Goal: Transaction & Acquisition: Purchase product/service

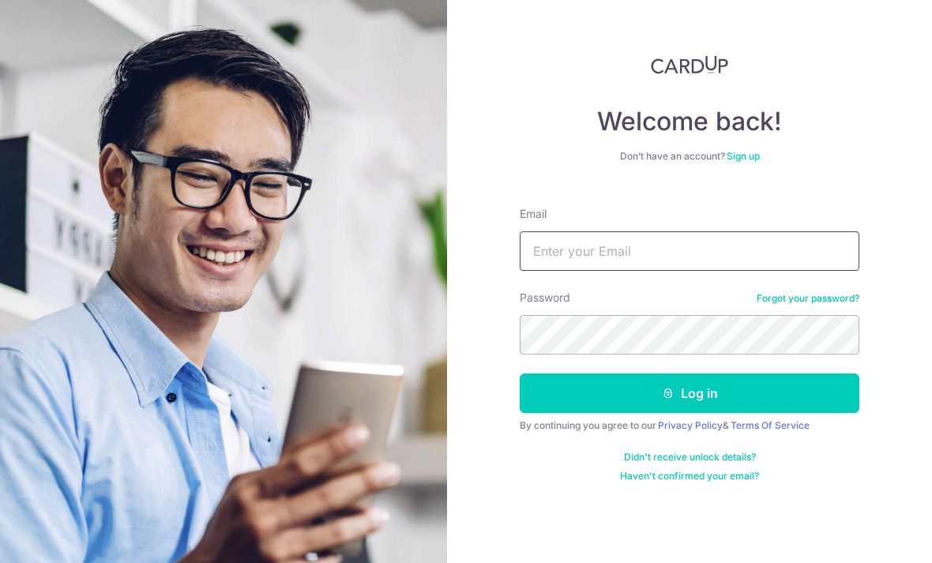
click at [693, 242] on input "Email" at bounding box center [688, 250] width 339 height 39
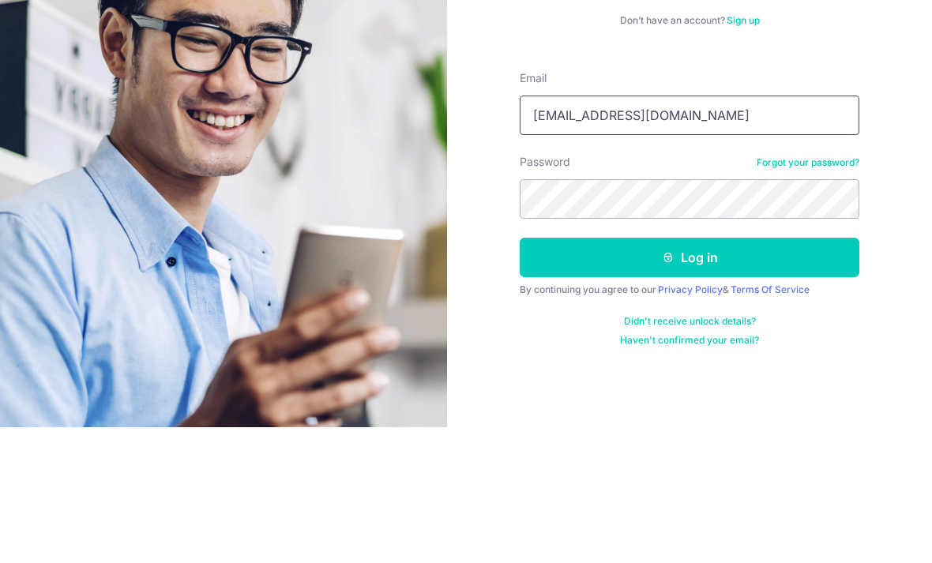
type input "Xoxotweetgal@gmail.com"
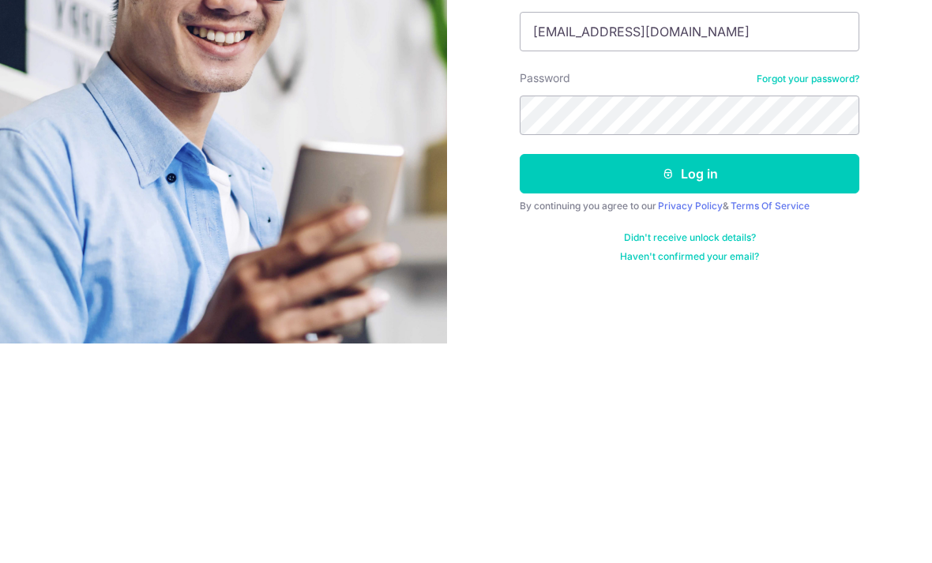
click at [776, 373] on button "Log in" at bounding box center [688, 392] width 339 height 39
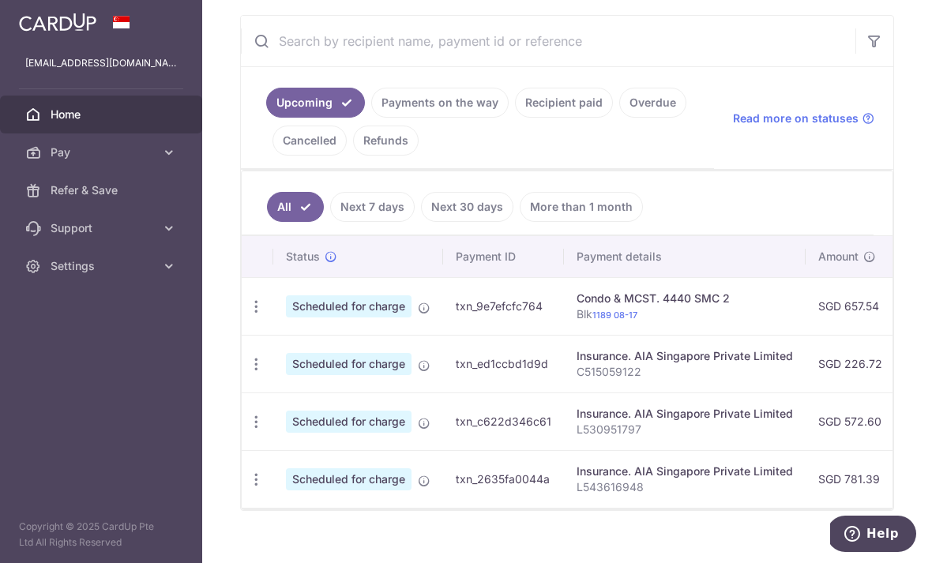
scroll to position [287, 0]
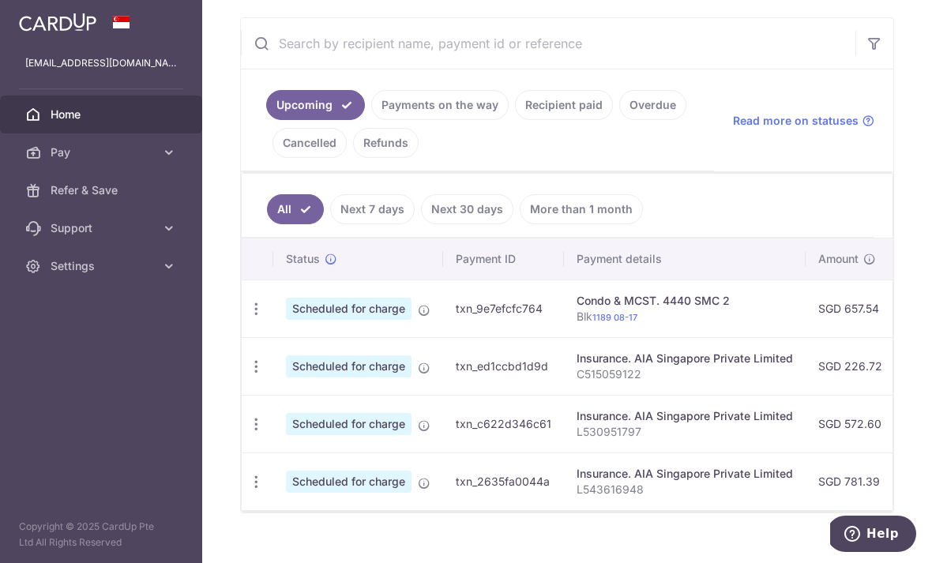
click at [894, 337] on td "SGD 12.16 REC185" at bounding box center [945, 308] width 103 height 58
click at [286, 320] on span "Scheduled for charge" at bounding box center [349, 309] width 126 height 22
click at [248, 317] on icon "button" at bounding box center [256, 309] width 17 height 17
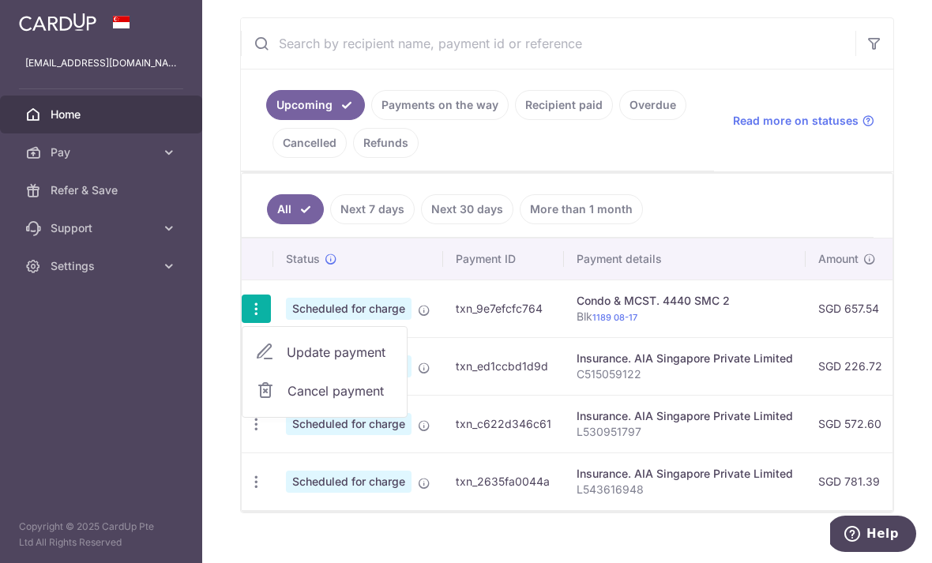
click at [287, 362] on span "Update payment" at bounding box center [340, 352] width 107 height 19
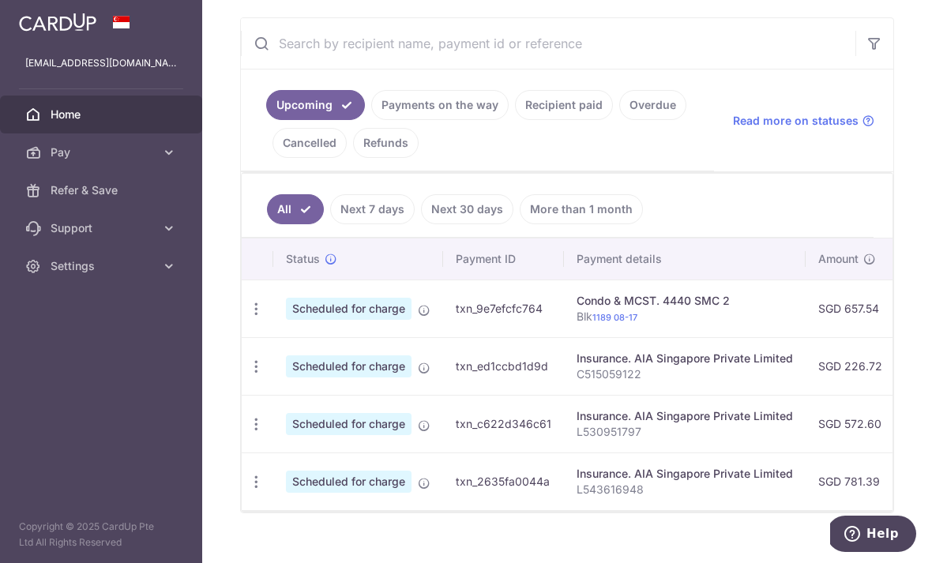
radio input "true"
type input "657.54"
type input "20/10/2025"
type input "Blk 1189 08-17"
type input "REC185"
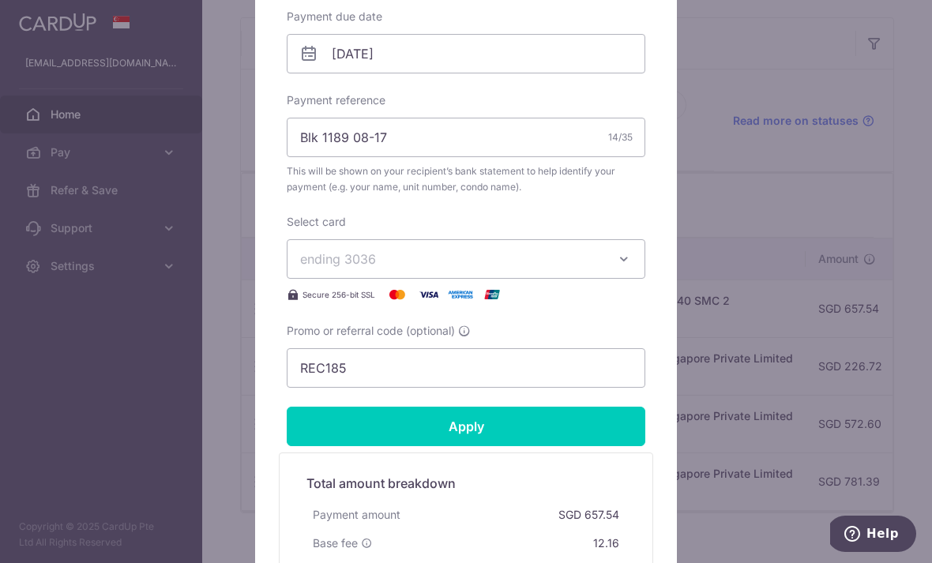
scroll to position [506, 0]
click at [628, 264] on icon "button" at bounding box center [624, 258] width 16 height 16
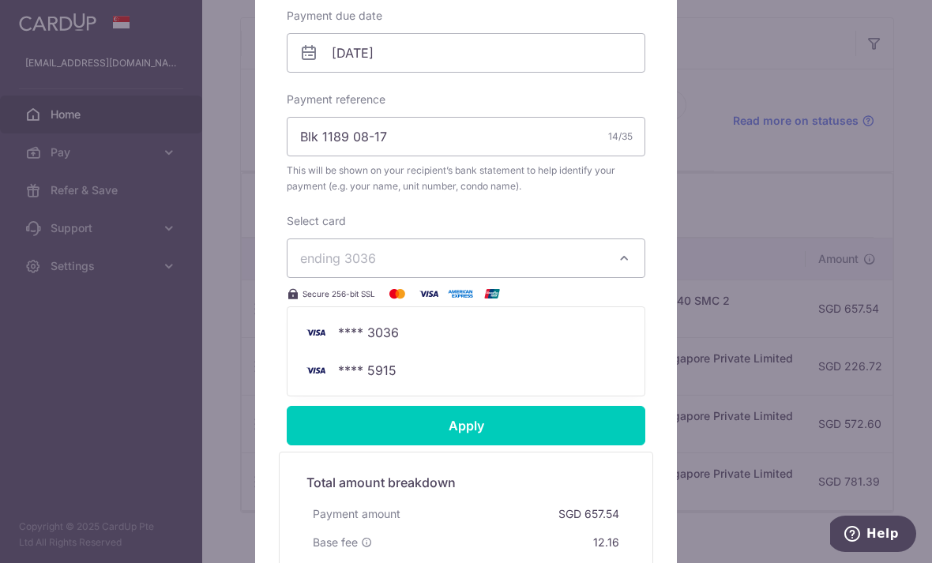
click at [634, 264] on div at bounding box center [465, 134] width 423 height 1052
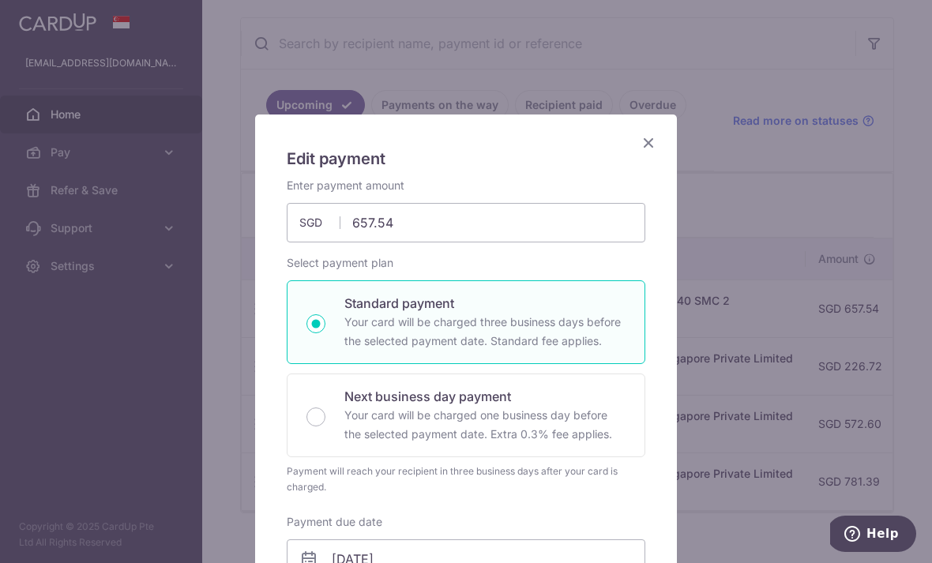
scroll to position [0, 0]
click at [647, 146] on icon "Close" at bounding box center [648, 143] width 19 height 20
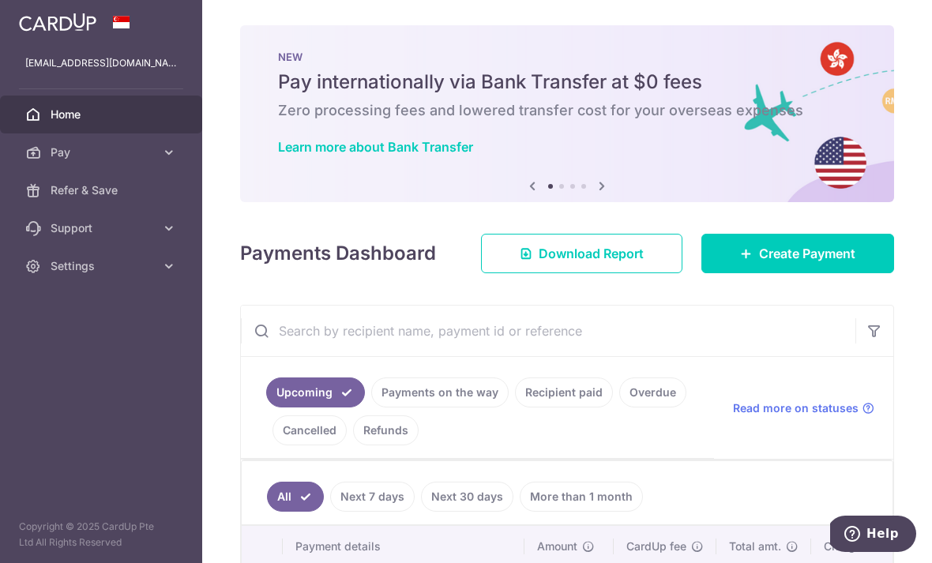
scroll to position [0, 282]
click at [0, 0] on icon "button" at bounding box center [0, 0] width 0 height 0
click at [183, 146] on link "Pay" at bounding box center [101, 152] width 202 height 38
click at [92, 276] on link "Cards" at bounding box center [101, 266] width 202 height 38
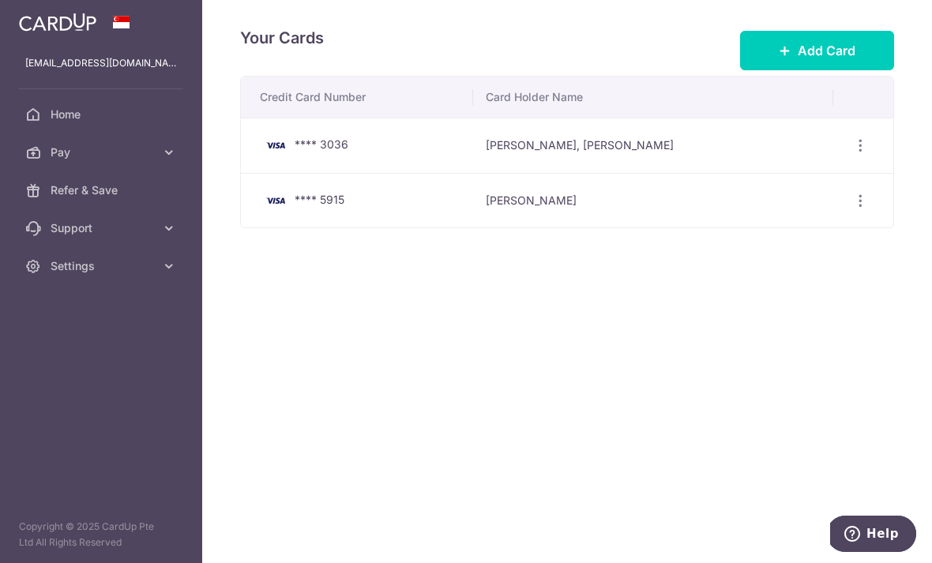
click at [860, 154] on icon "button" at bounding box center [860, 145] width 17 height 17
click at [626, 383] on div at bounding box center [466, 281] width 932 height 563
click at [853, 216] on div "View/Edit Delete" at bounding box center [859, 200] width 29 height 29
click at [868, 216] on div "View/Edit Delete" at bounding box center [859, 200] width 29 height 29
click at [848, 216] on div "View/Edit Delete" at bounding box center [859, 200] width 29 height 29
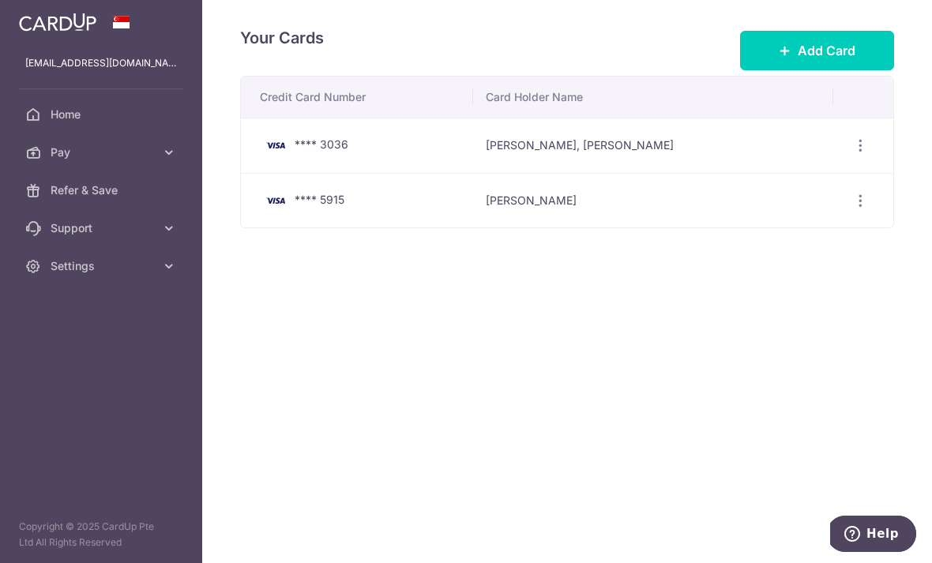
click at [847, 216] on div "View/Edit Delete" at bounding box center [859, 200] width 29 height 29
click at [865, 209] on icon "button" at bounding box center [860, 201] width 17 height 17
click at [858, 261] on div at bounding box center [466, 281] width 932 height 563
click at [866, 209] on icon "button" at bounding box center [860, 201] width 17 height 17
click at [782, 301] on link "Delete" at bounding box center [791, 282] width 164 height 38
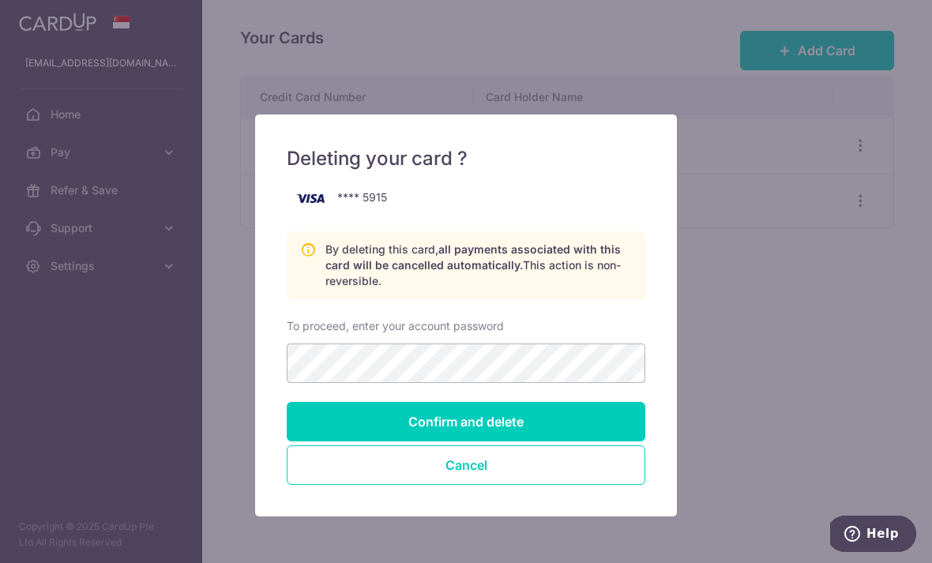
click at [571, 422] on input "Confirm and delete" at bounding box center [466, 421] width 358 height 39
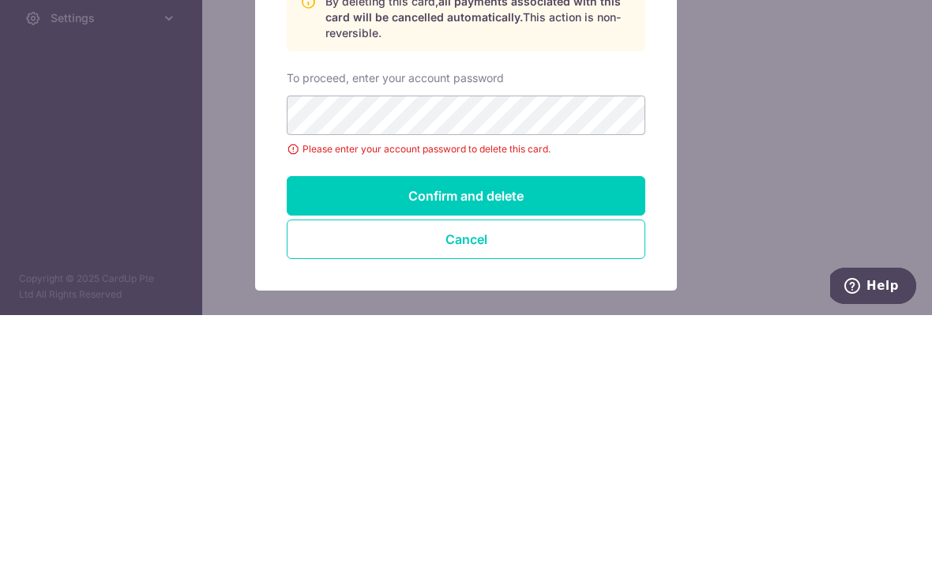
click at [545, 424] on input "Confirm and delete" at bounding box center [466, 443] width 358 height 39
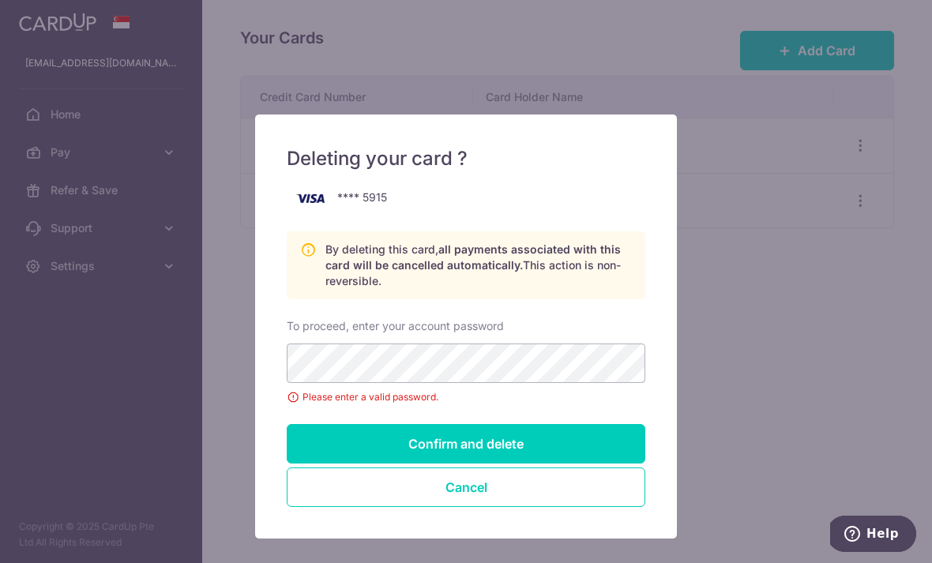
click at [576, 441] on input "Confirm and delete" at bounding box center [466, 443] width 358 height 39
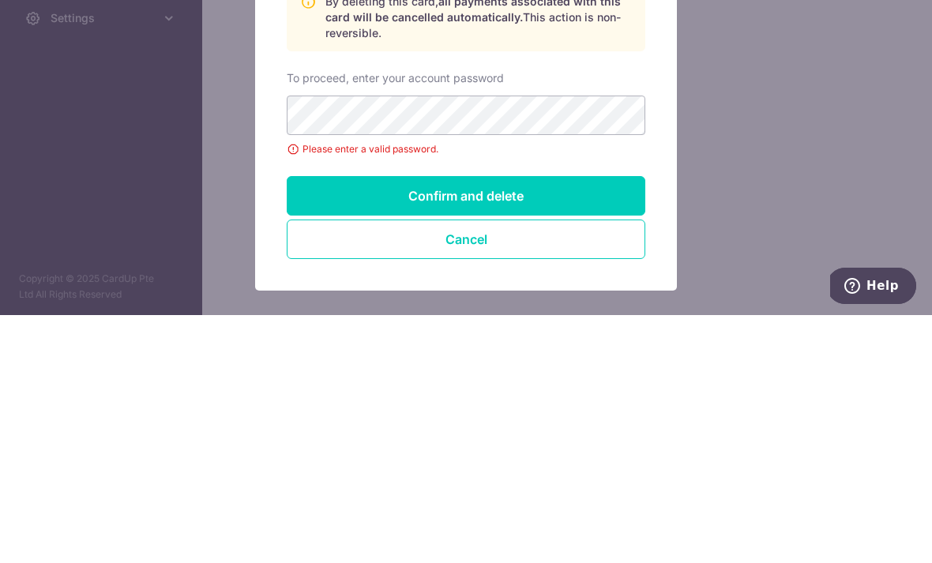
click at [564, 424] on input "Confirm and delete" at bounding box center [466, 443] width 358 height 39
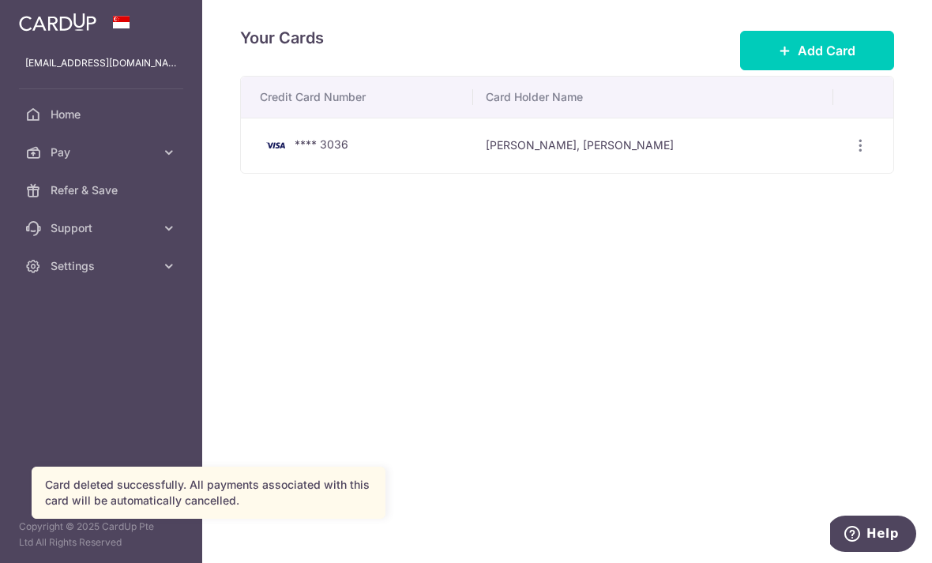
click at [826, 70] on button "Add Card" at bounding box center [817, 50] width 154 height 39
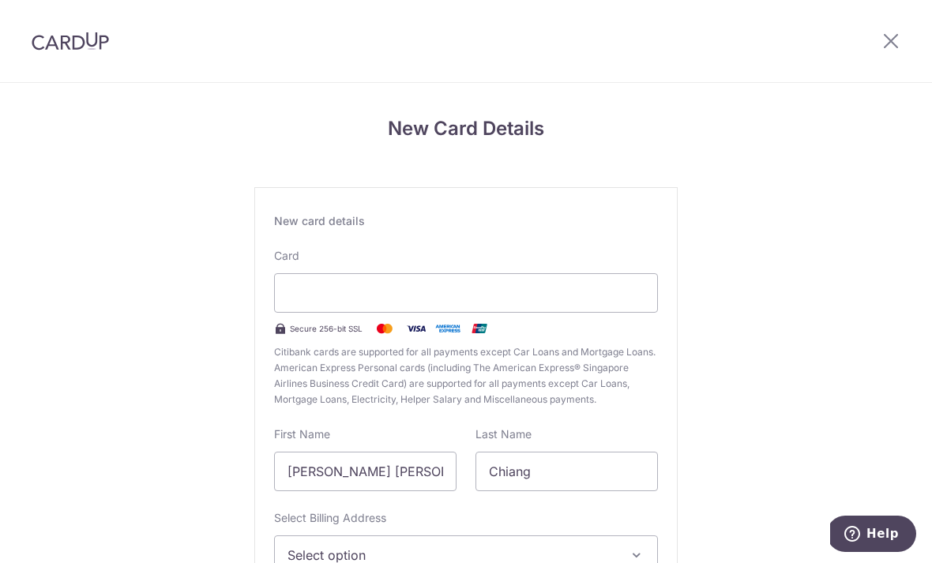
click at [454, 285] on div at bounding box center [466, 292] width 384 height 39
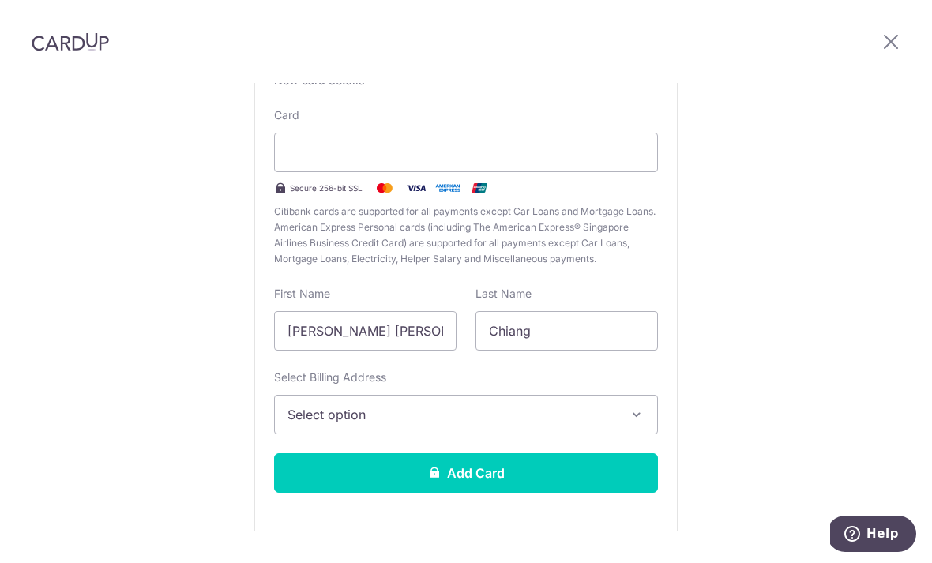
scroll to position [139, 0]
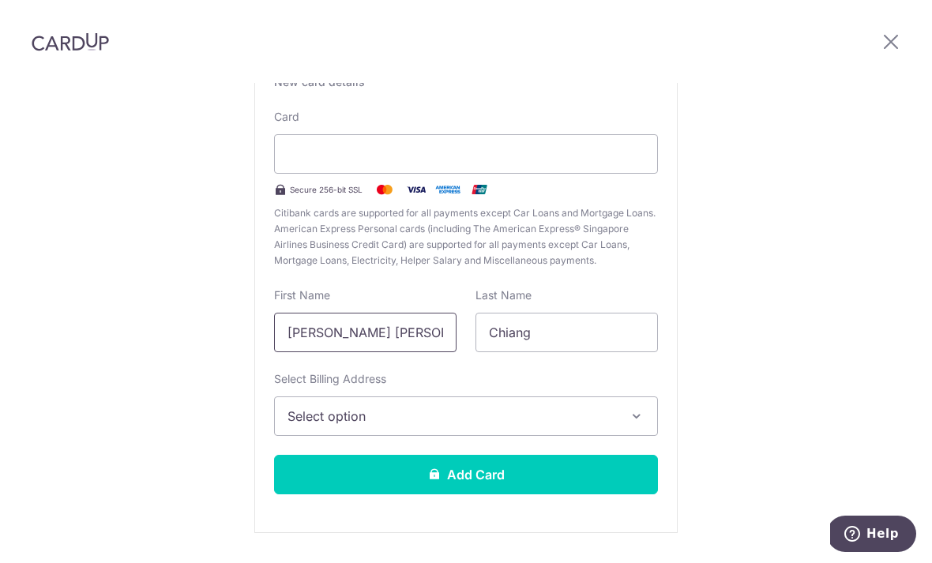
click at [412, 313] on input "Mui Tiang, Susan" at bounding box center [365, 332] width 182 height 39
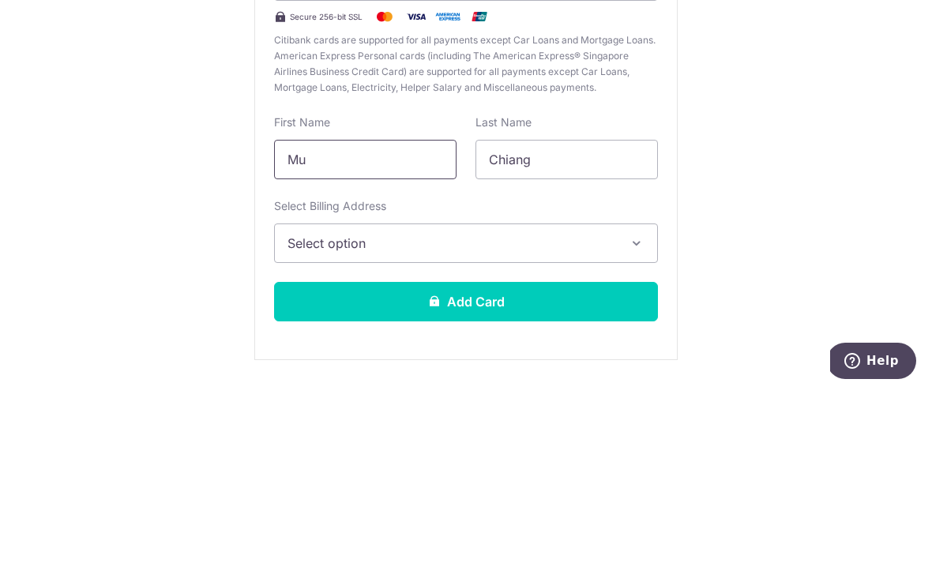
type input "M"
type input "Chiang"
click at [573, 313] on input "Chiang" at bounding box center [566, 332] width 182 height 39
click at [590, 313] on input "SChiang" at bounding box center [566, 332] width 182 height 39
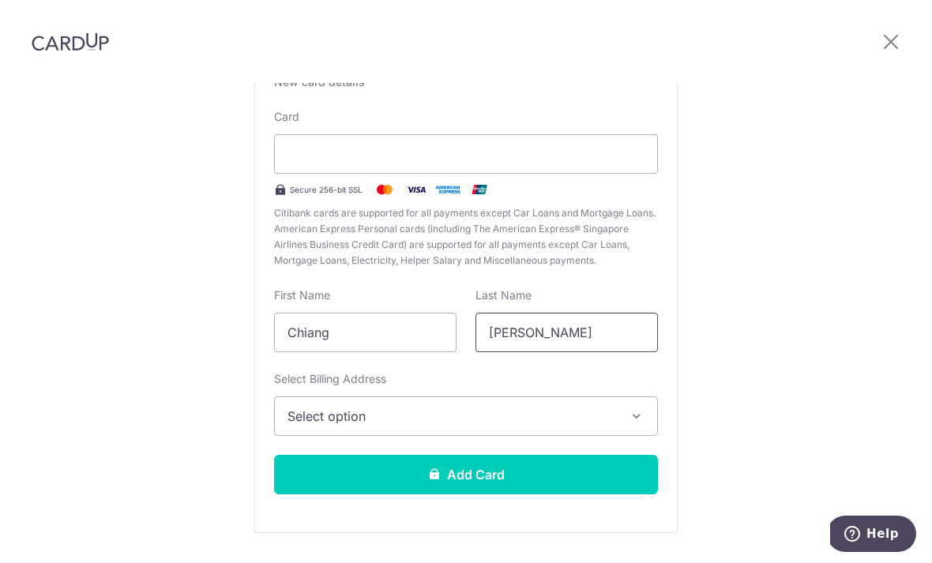
type input "Susan"
click at [582, 407] on span "Select option" at bounding box center [451, 416] width 328 height 19
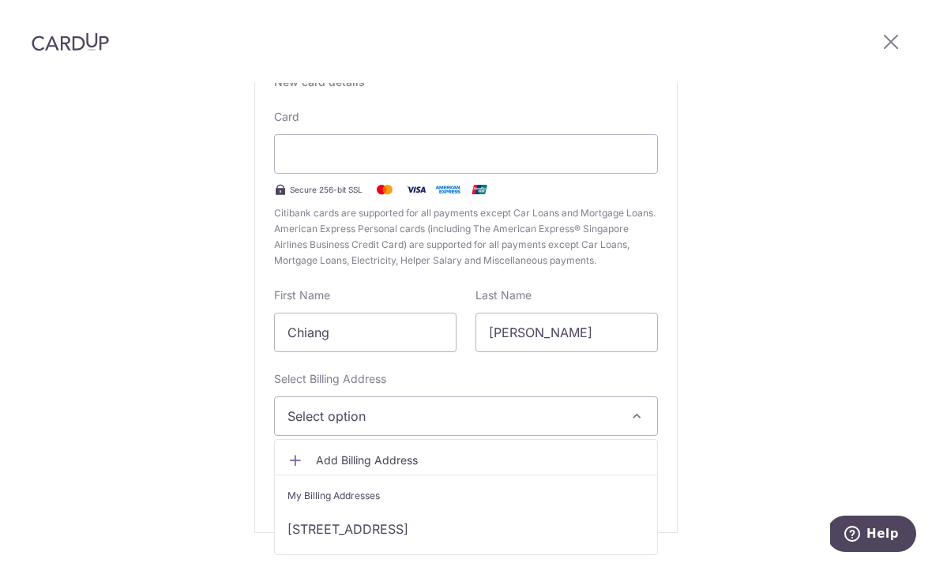
click at [520, 510] on link "Blk 6B , Boon Tiong Road, Singapore, Singapore-165006" at bounding box center [466, 529] width 382 height 38
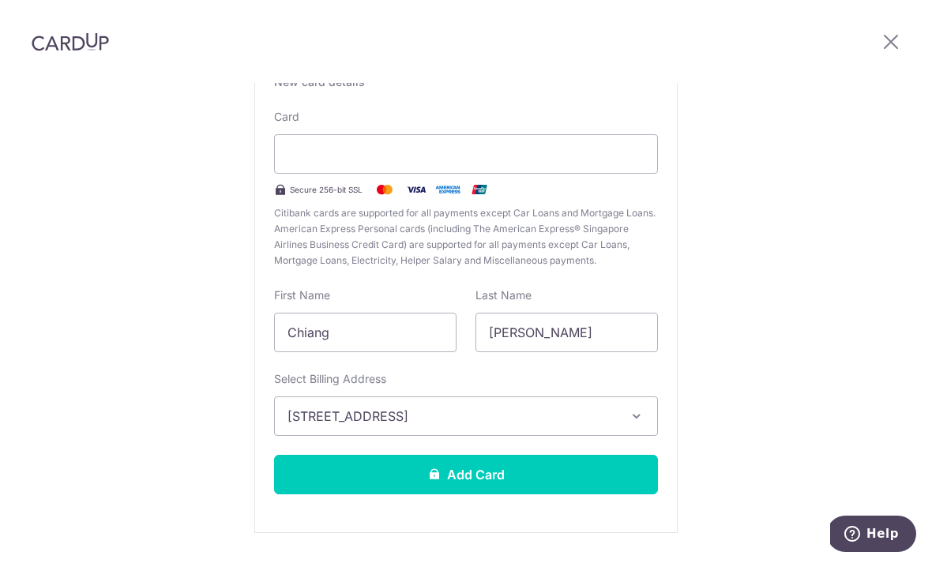
click at [569, 455] on button "Add Card" at bounding box center [466, 474] width 384 height 39
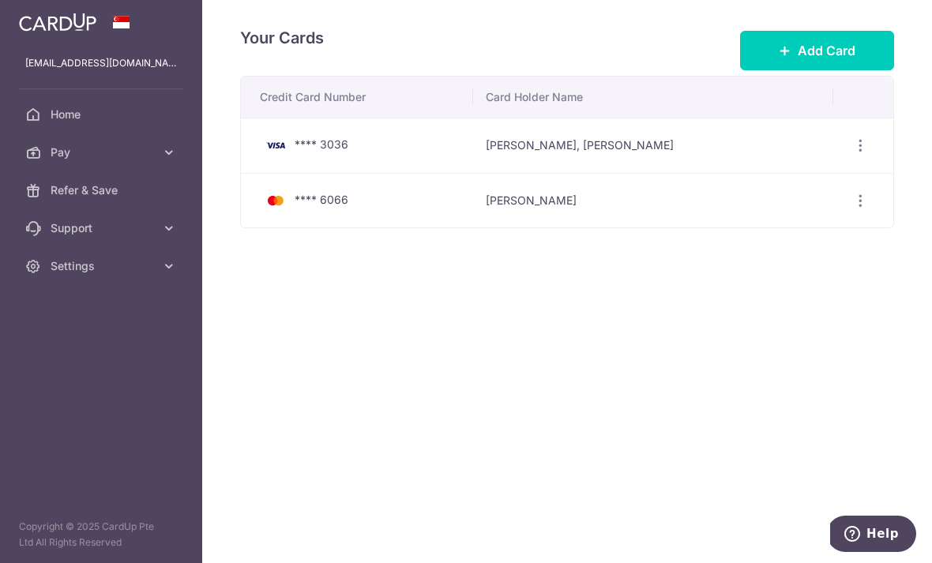
click at [0, 0] on icon "button" at bounding box center [0, 0] width 0 height 0
click at [125, 107] on span "Home" at bounding box center [103, 115] width 104 height 16
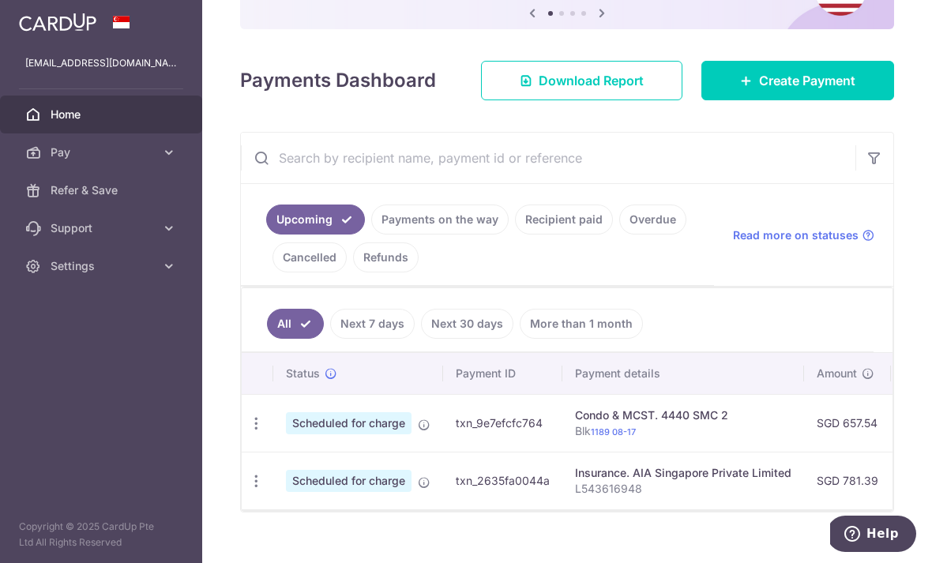
scroll to position [172, 0]
click at [286, 435] on span "Scheduled for charge" at bounding box center [349, 424] width 126 height 22
click at [248, 433] on icon "button" at bounding box center [256, 424] width 17 height 17
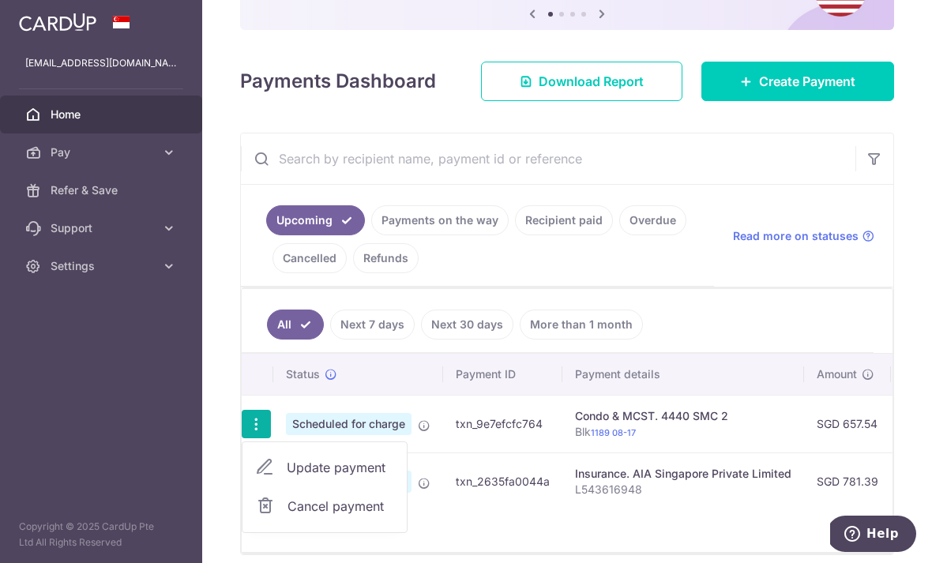
click at [287, 477] on span "Update payment" at bounding box center [340, 467] width 107 height 19
radio input "true"
type input "657.54"
type input "20/10/2025"
type input "Blk 1189 08-17"
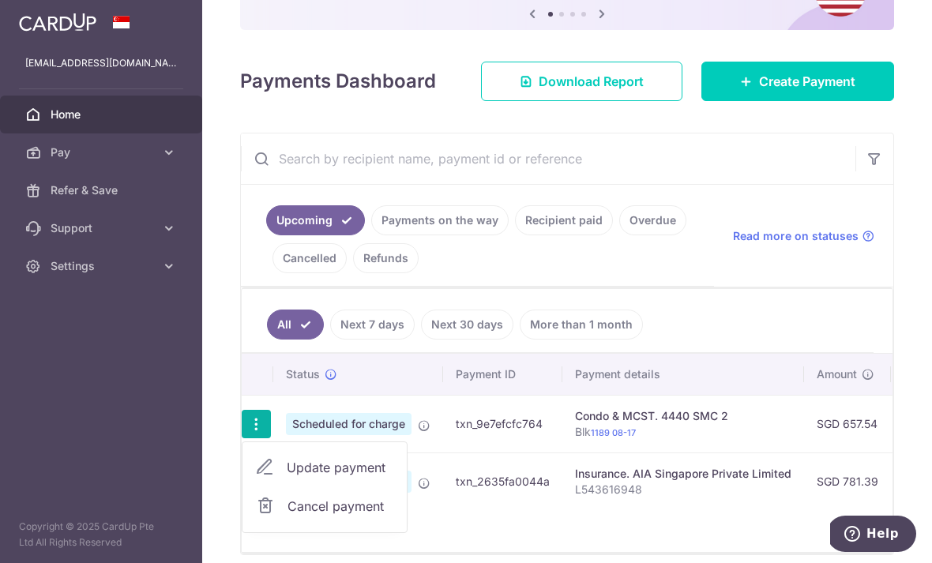
type input "REC185"
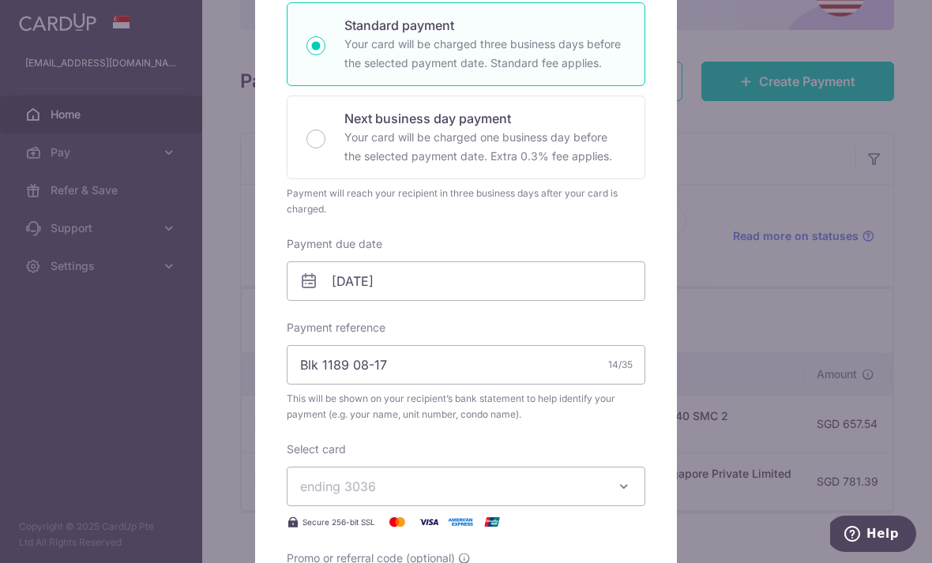
scroll to position [285, 0]
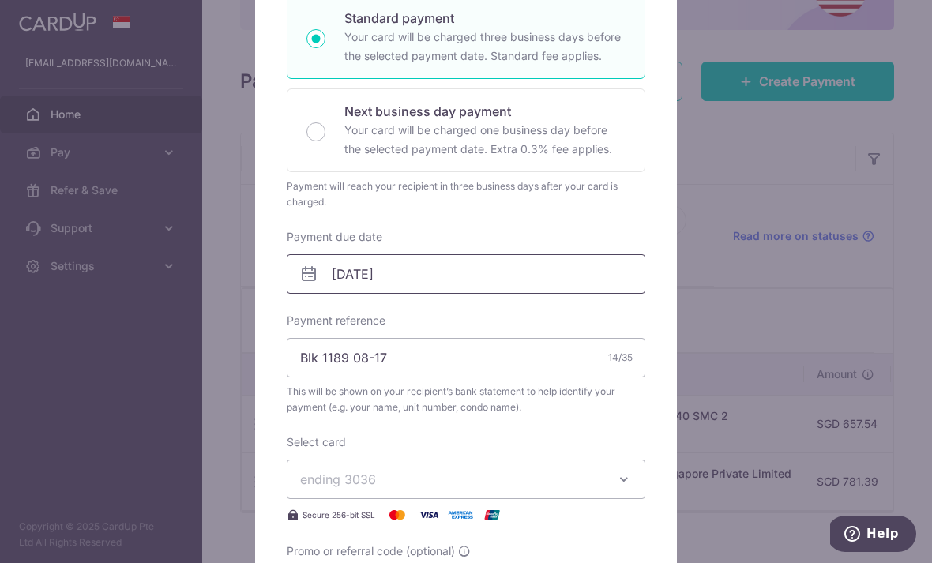
click at [593, 258] on input "20/10/2025" at bounding box center [466, 273] width 358 height 39
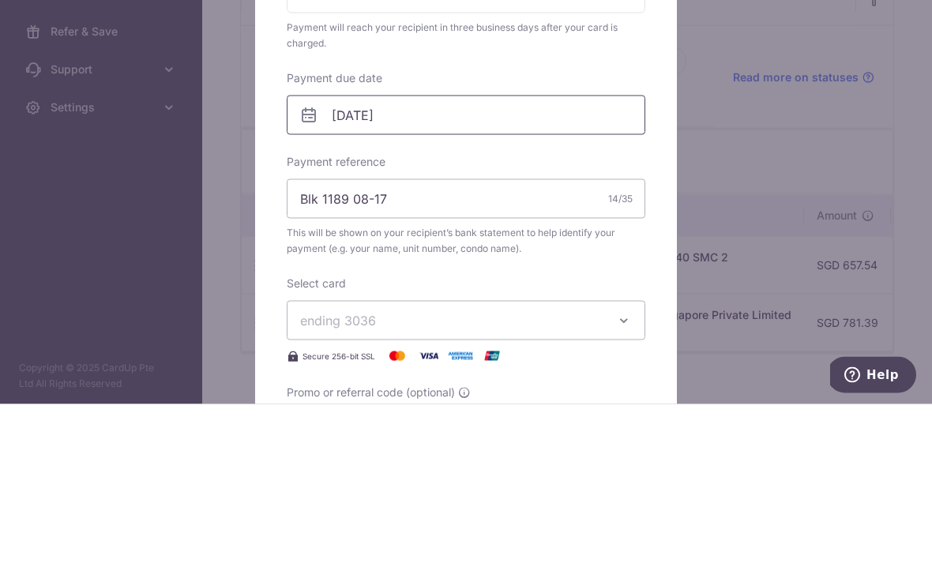
scroll to position [165, 0]
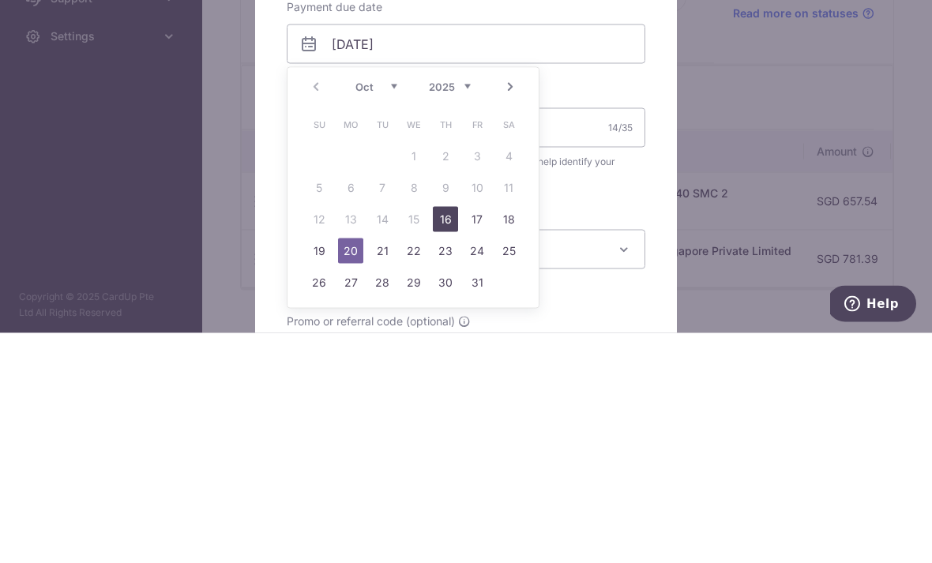
click at [448, 437] on link "16" at bounding box center [445, 449] width 25 height 25
type input "16/10/2025"
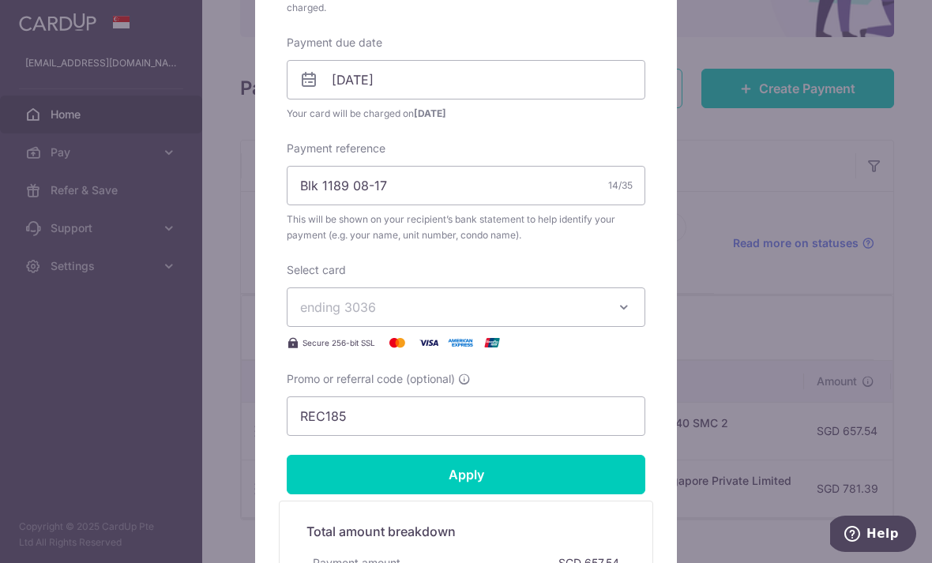
scroll to position [481, 0]
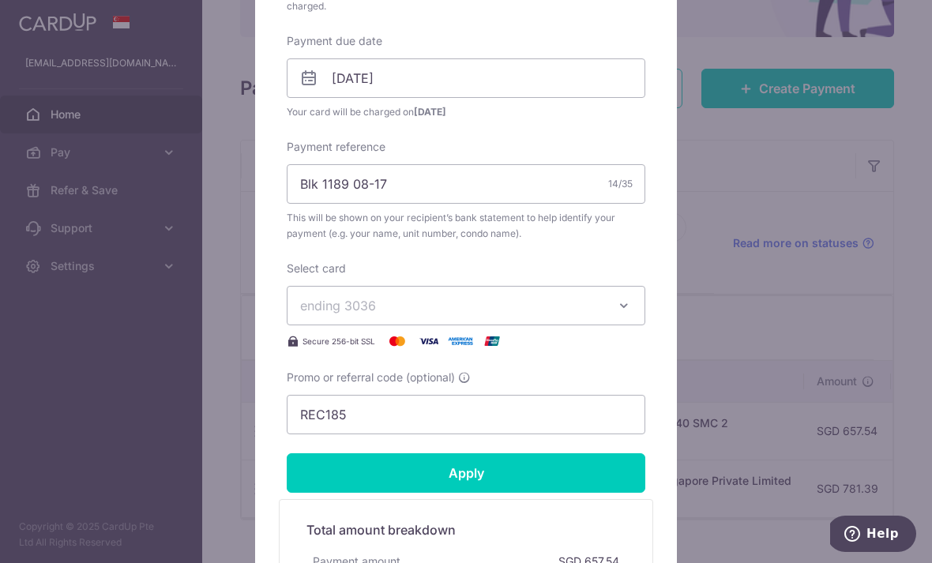
click at [615, 307] on button "ending 3036" at bounding box center [466, 305] width 358 height 39
click at [460, 414] on span "**** 6066" at bounding box center [466, 417] width 332 height 19
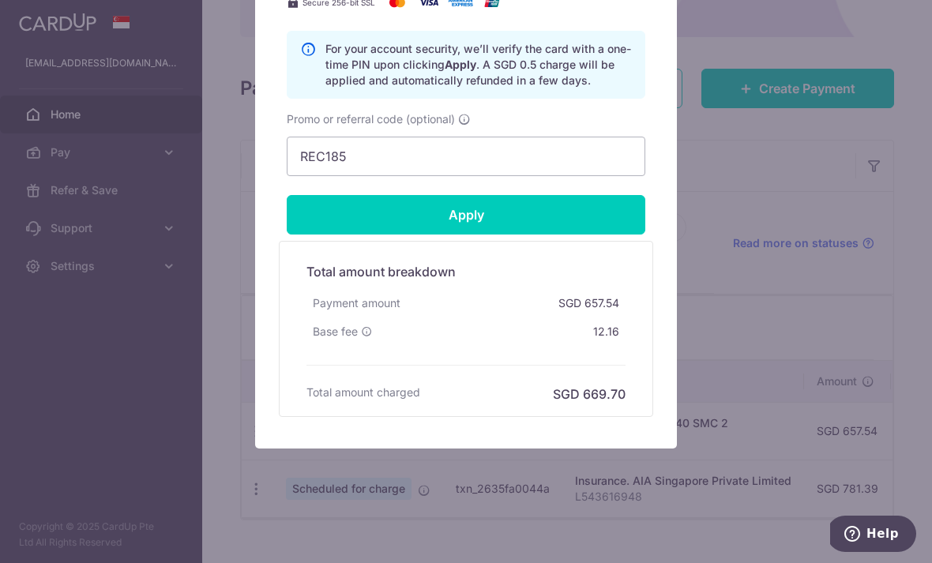
scroll to position [819, 0]
click at [512, 219] on input "Apply" at bounding box center [466, 214] width 358 height 39
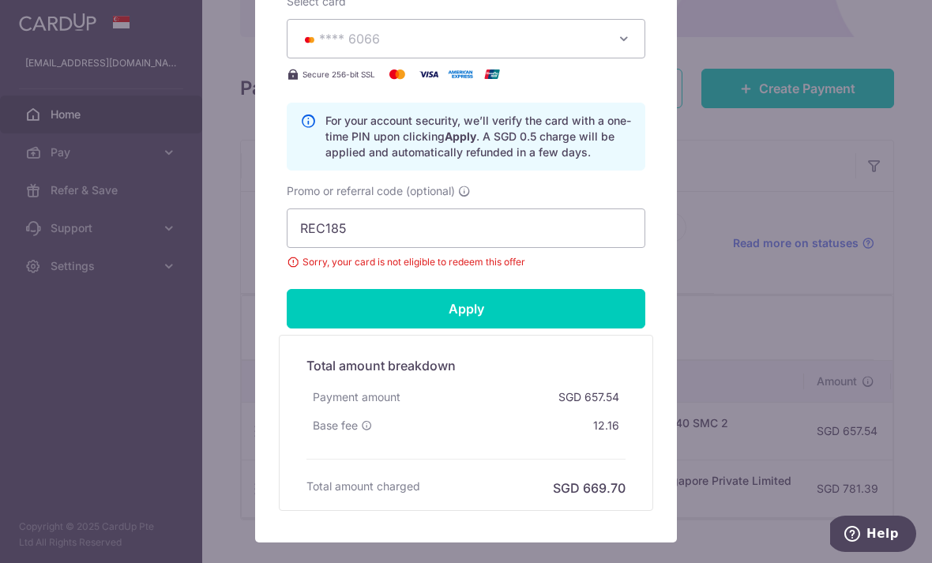
scroll to position [706, 0]
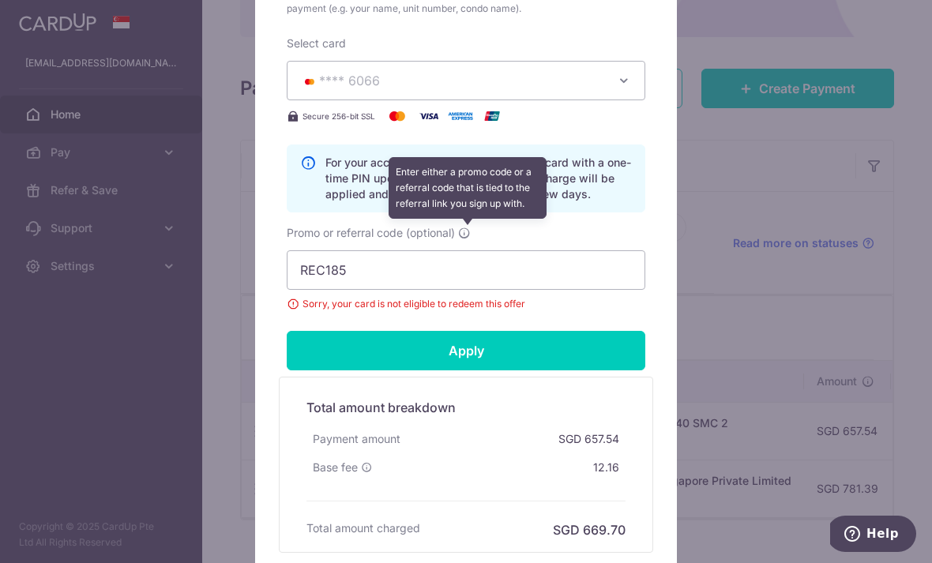
click at [462, 239] on span at bounding box center [464, 233] width 13 height 13
click at [462, 250] on input "REC185" at bounding box center [466, 269] width 358 height 39
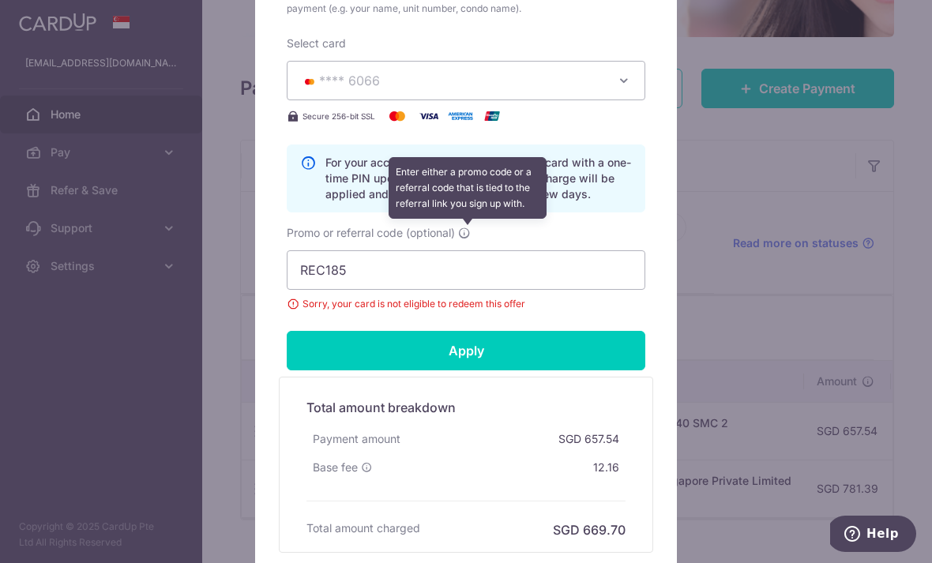
click at [639, 88] on button "**** 6066" at bounding box center [466, 80] width 358 height 39
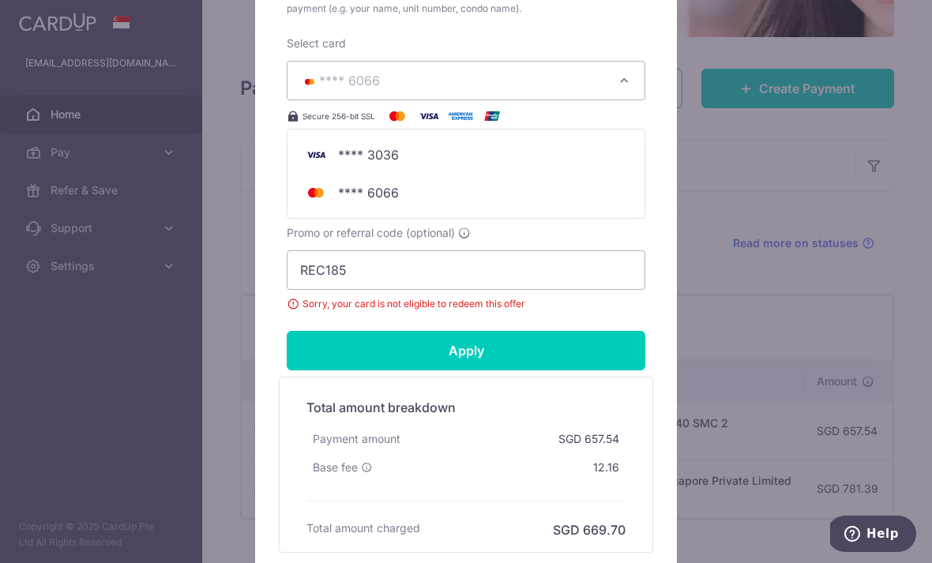
click at [396, 159] on span "**** 3036" at bounding box center [368, 154] width 61 height 19
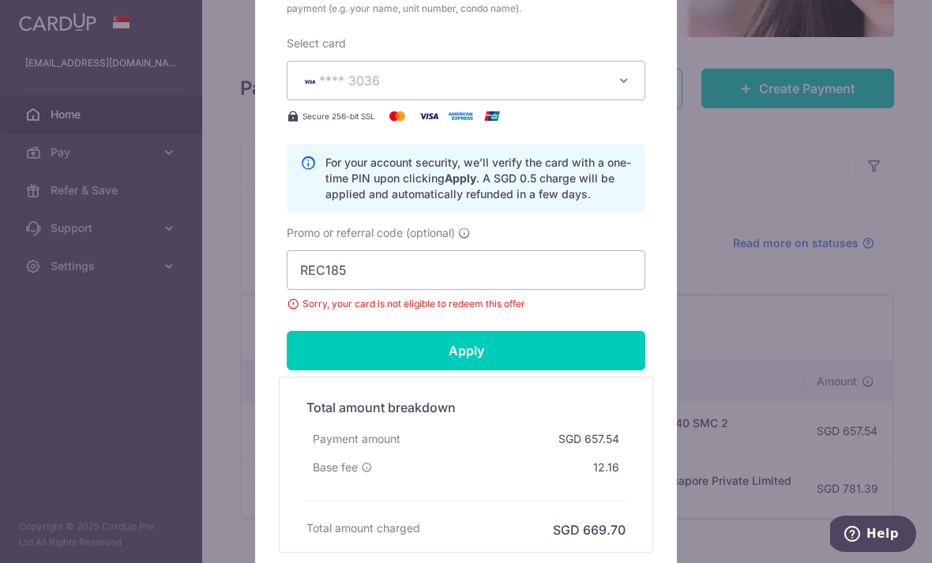
click at [529, 362] on input "Apply" at bounding box center [466, 350] width 358 height 39
type input "Successfully Applied"
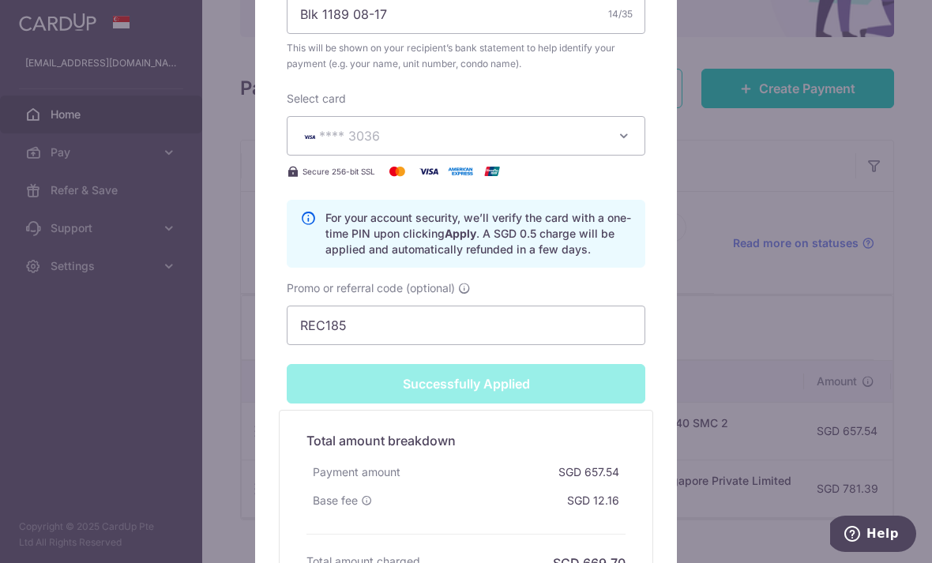
click at [783, 109] on div "Edit payment By clicking apply, you will make changes to all payments to 4440 S…" at bounding box center [466, 281] width 932 height 563
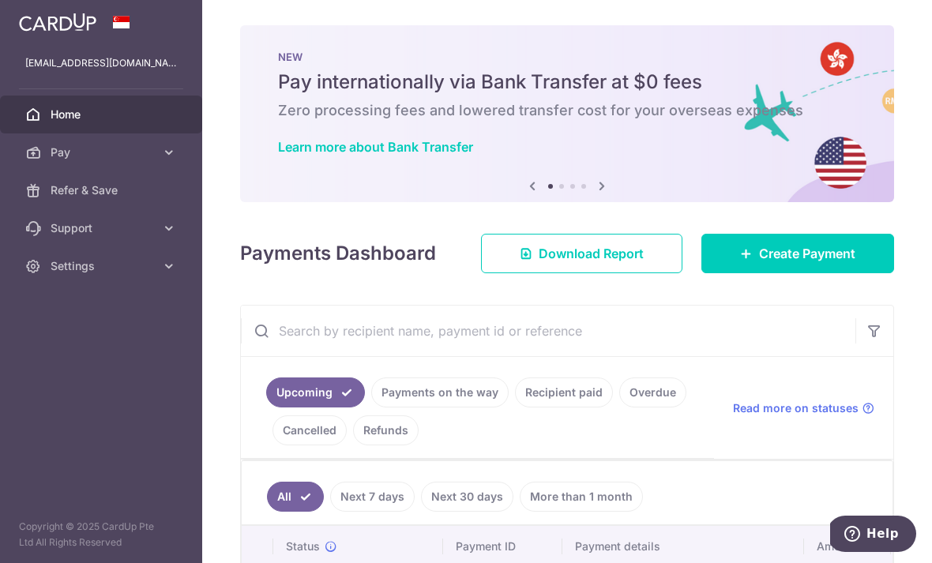
click at [0, 0] on header at bounding box center [0, 0] width 0 height 0
click at [0, 0] on icon "button" at bounding box center [0, 0] width 0 height 0
click at [167, 142] on link "Pay" at bounding box center [101, 152] width 202 height 38
click at [127, 266] on span "Cards" at bounding box center [103, 266] width 104 height 16
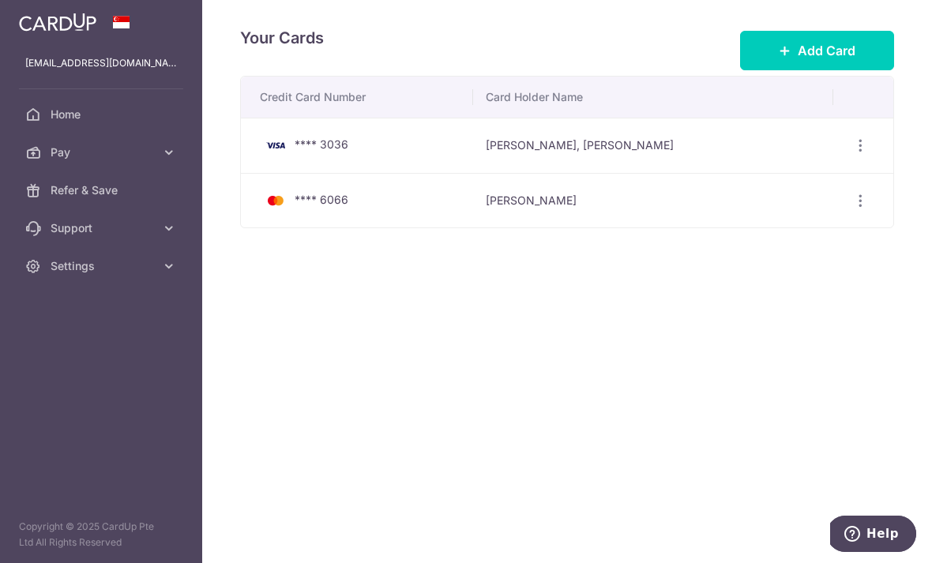
click at [822, 60] on span "Add Card" at bounding box center [826, 50] width 58 height 19
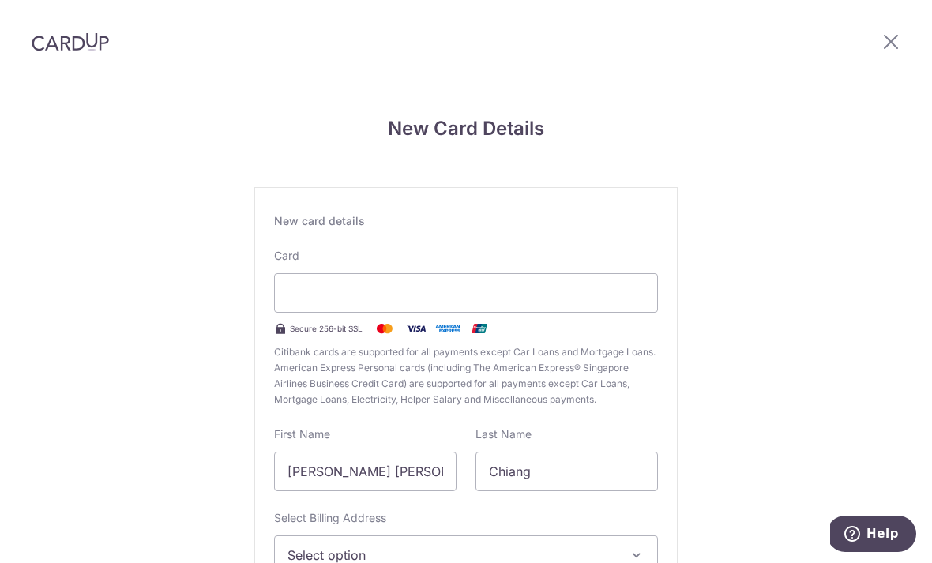
scroll to position [52, 0]
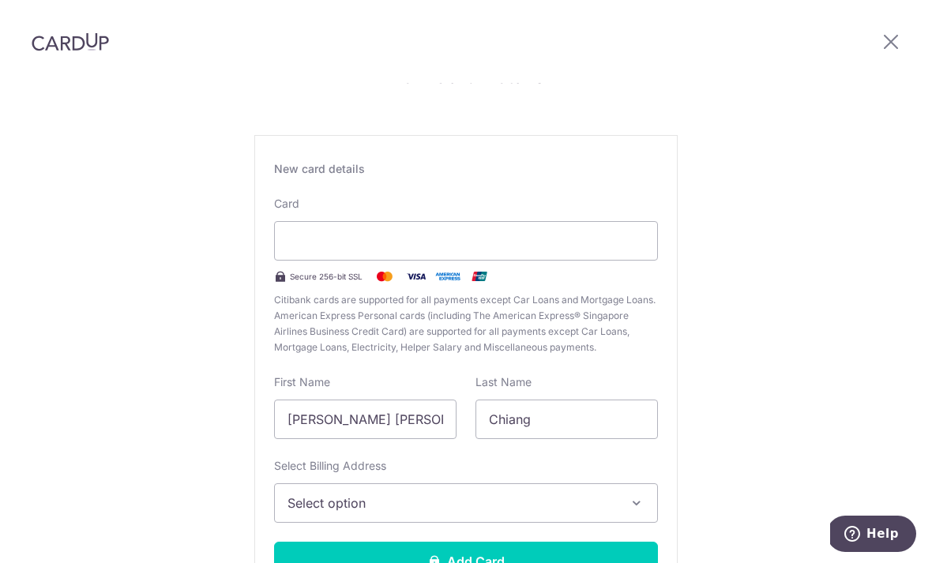
click at [468, 493] on span "Select option" at bounding box center [451, 502] width 328 height 19
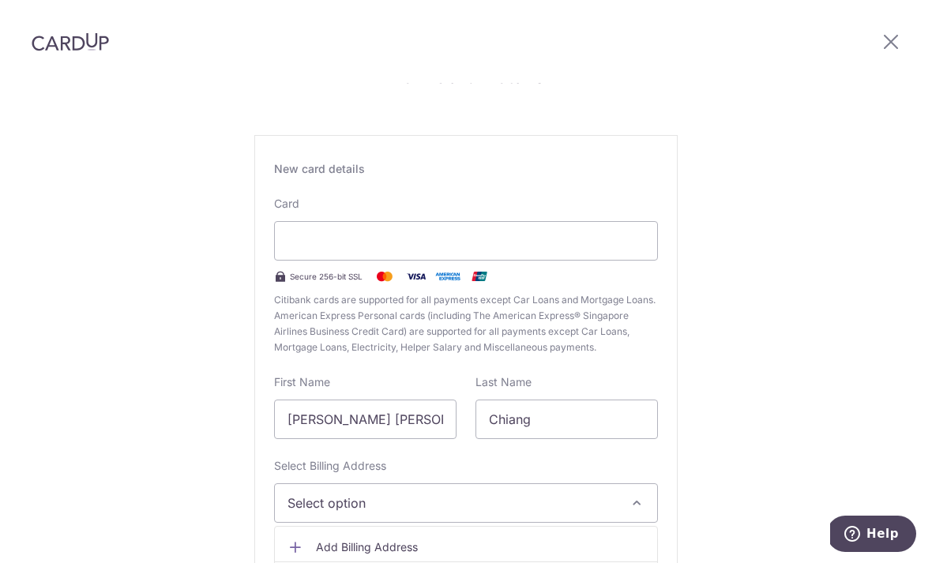
click at [504, 480] on div at bounding box center [466, 281] width 932 height 563
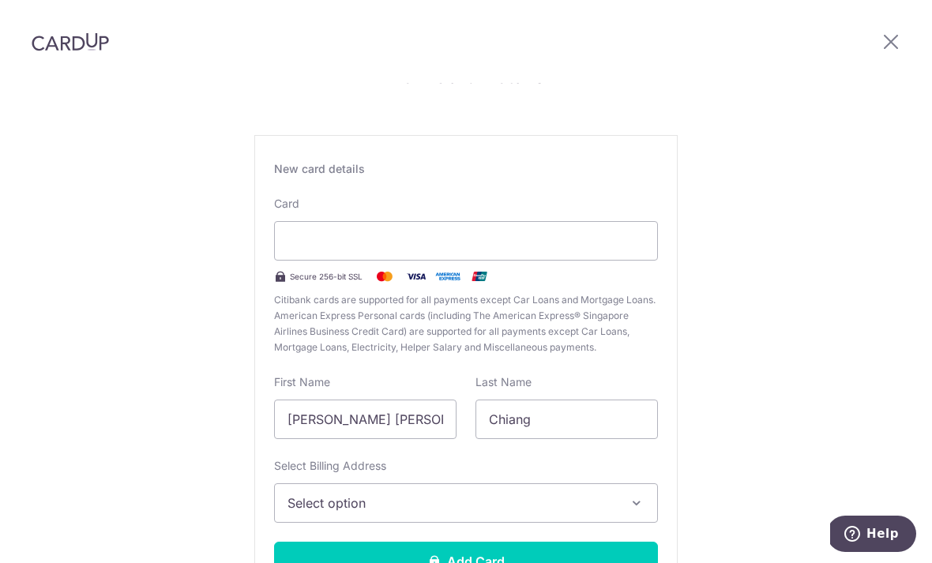
click at [538, 493] on span "Select option" at bounding box center [451, 502] width 328 height 19
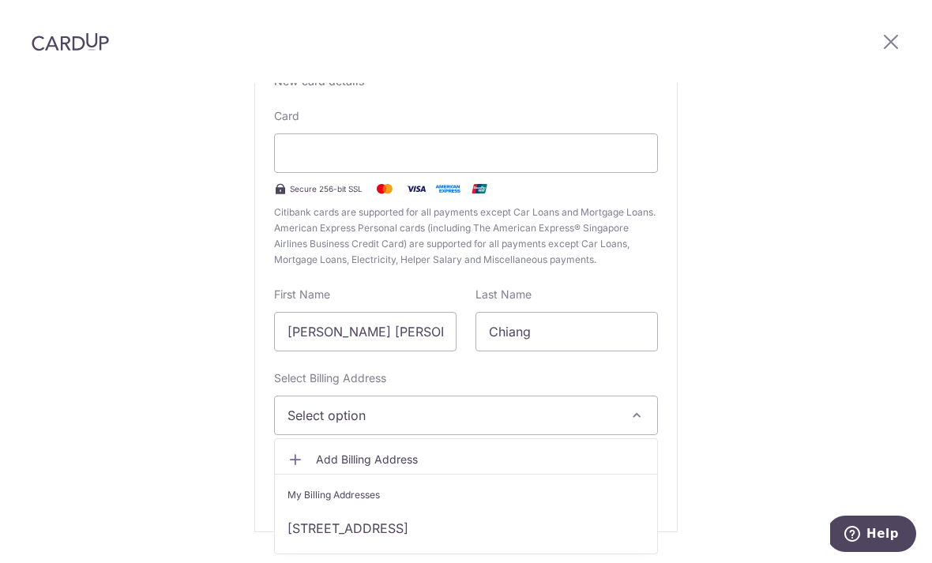
scroll to position [139, 0]
click at [511, 510] on link "Blk 6B , Boon Tiong Road, Singapore, Singapore-165006" at bounding box center [466, 529] width 382 height 38
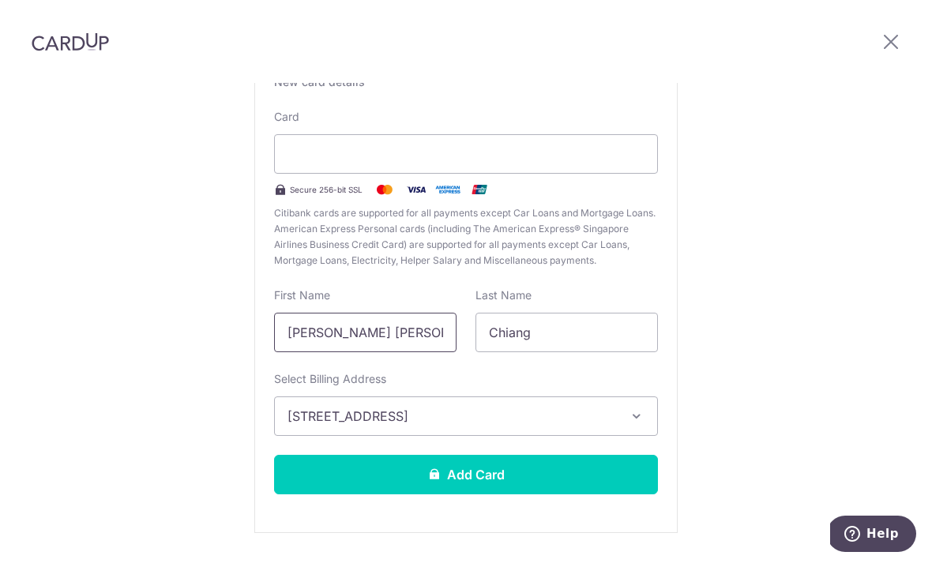
click at [358, 313] on input "Mui Tiang, Susan" at bounding box center [365, 332] width 182 height 39
type input "Susan"
click at [565, 455] on button "Add Card" at bounding box center [466, 474] width 384 height 39
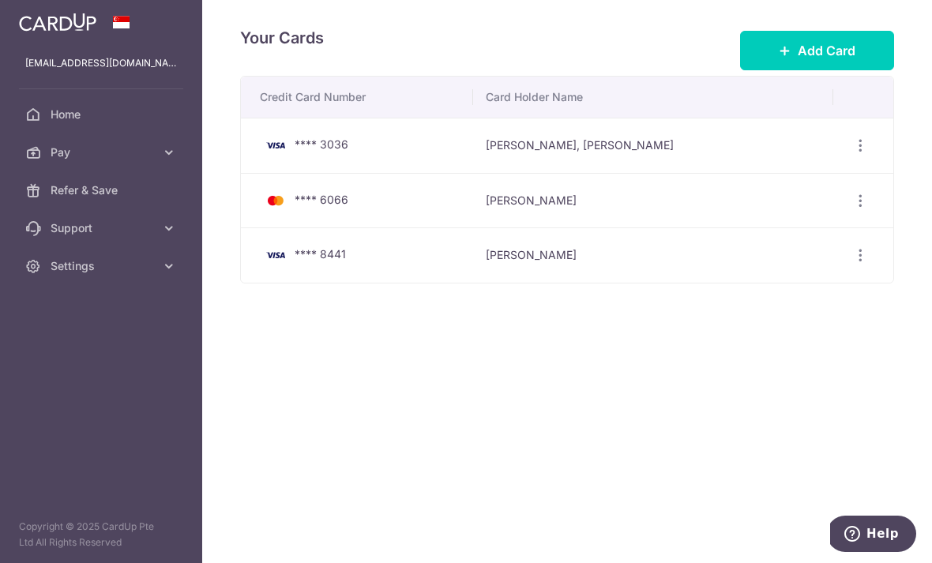
click at [866, 154] on icon "button" at bounding box center [860, 145] width 17 height 17
click at [777, 392] on div at bounding box center [466, 281] width 932 height 563
click at [0, 0] on icon "button" at bounding box center [0, 0] width 0 height 0
click at [132, 124] on link "Home" at bounding box center [101, 115] width 202 height 38
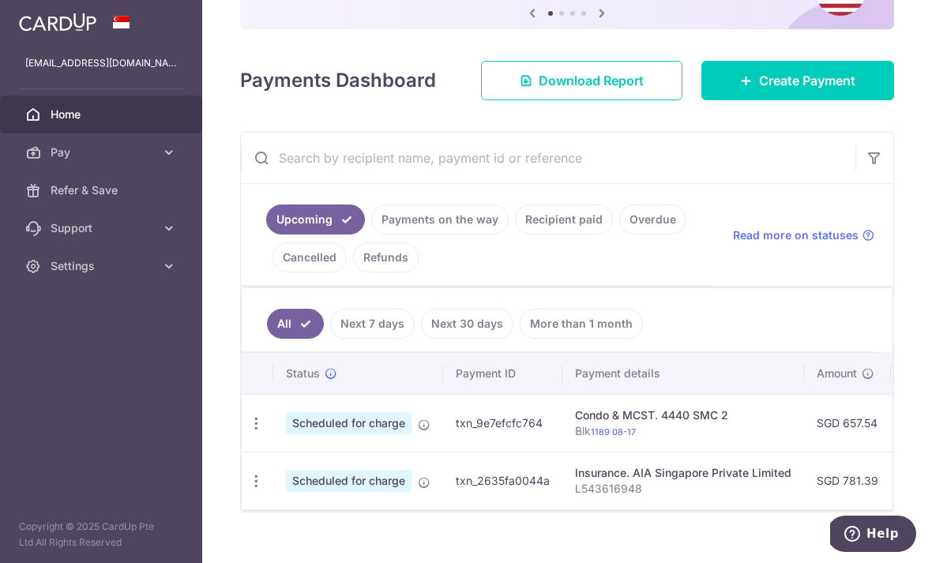
scroll to position [172, 0]
click at [248, 433] on icon "button" at bounding box center [256, 424] width 17 height 17
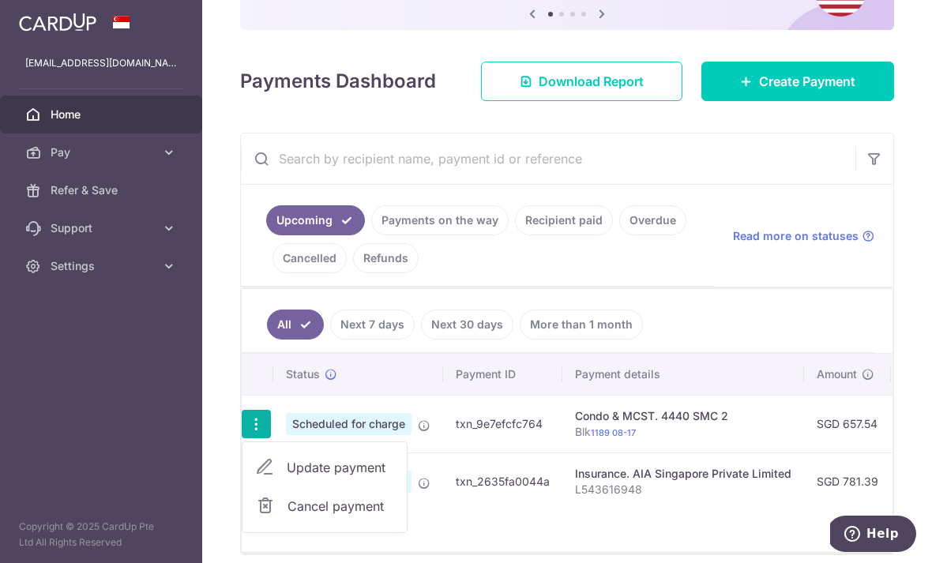
click at [287, 477] on span "Update payment" at bounding box center [340, 467] width 107 height 19
radio input "true"
type input "657.54"
type input "[DATE]"
type input "Blk 1189 08-17"
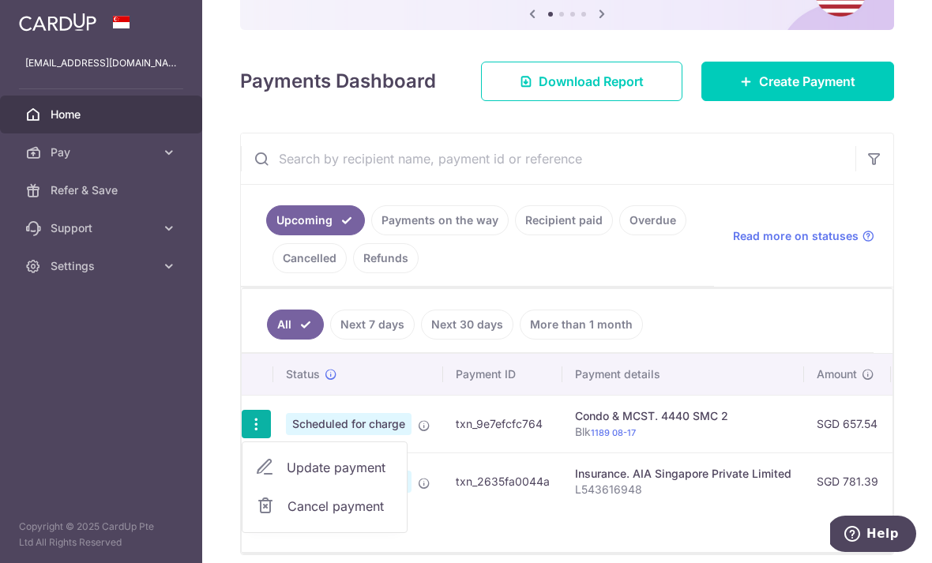
type input "REC185"
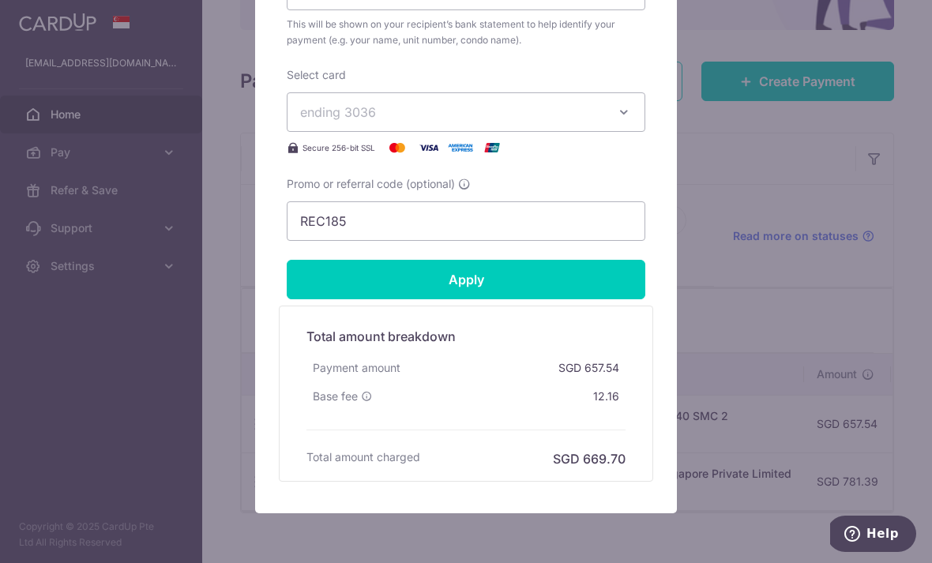
scroll to position [651, 0]
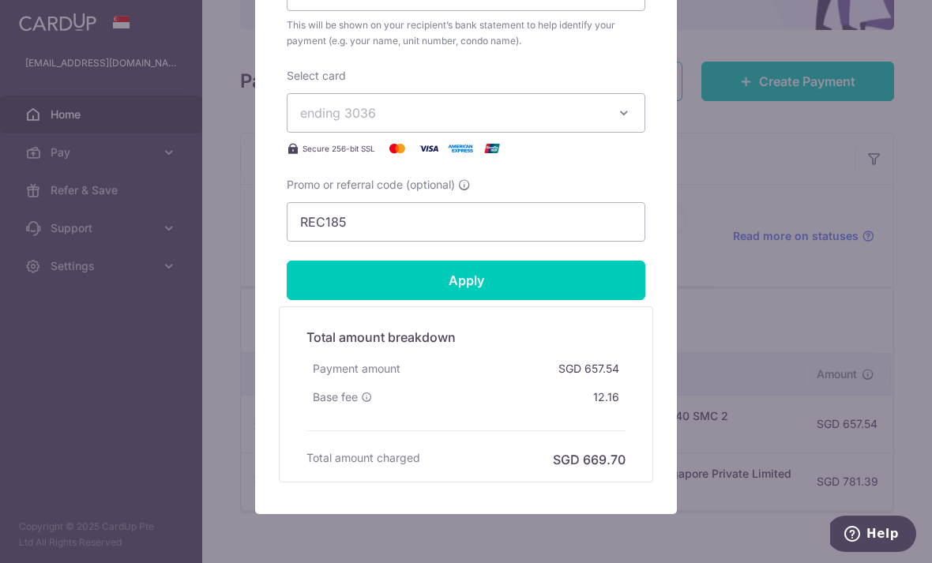
click at [629, 122] on button "ending 3036" at bounding box center [466, 112] width 358 height 39
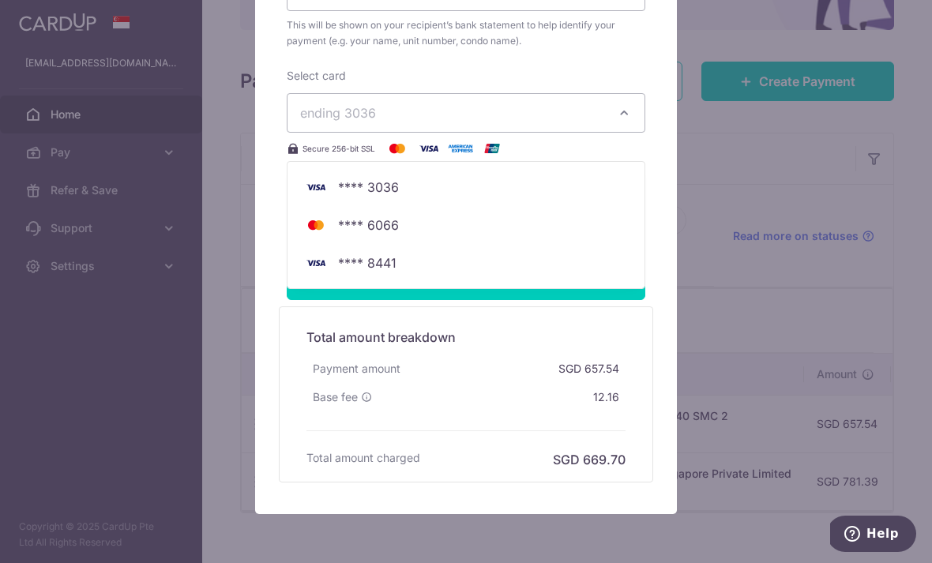
click at [411, 219] on span "**** 6066" at bounding box center [466, 225] width 332 height 19
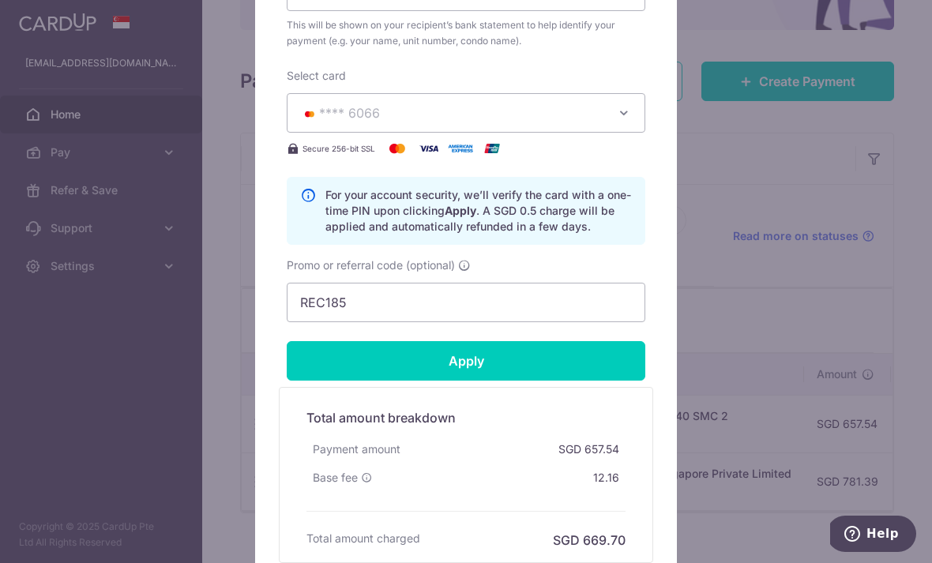
click at [560, 368] on input "Apply" at bounding box center [466, 360] width 358 height 39
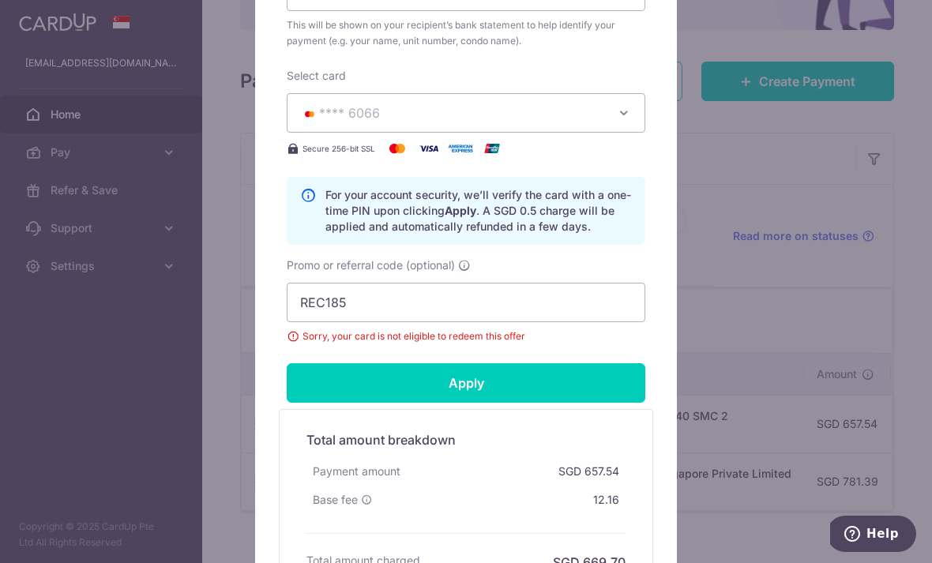
click at [619, 116] on icon "button" at bounding box center [624, 113] width 16 height 16
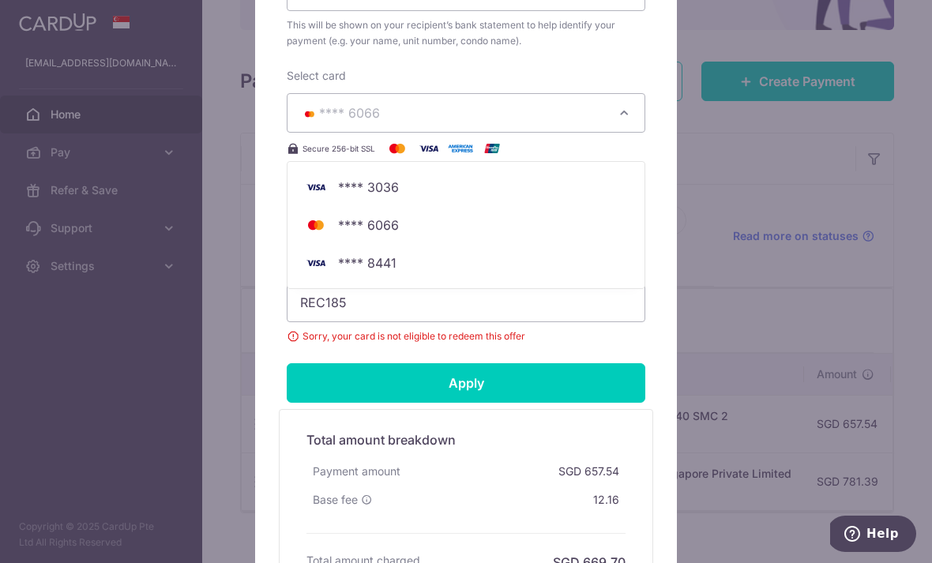
click at [500, 186] on span "**** 3036" at bounding box center [466, 187] width 332 height 19
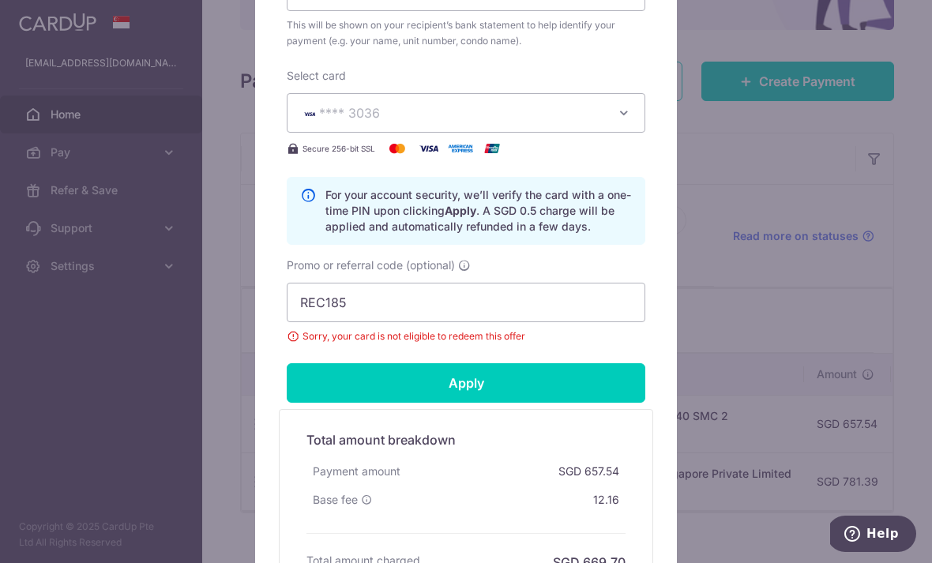
click at [541, 392] on input "Apply" at bounding box center [466, 382] width 358 height 39
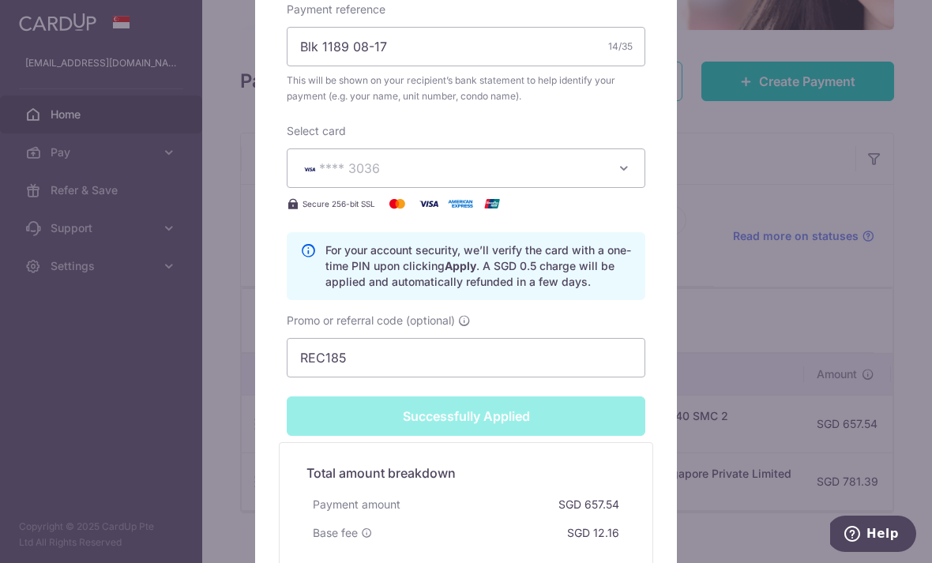
click at [608, 161] on button "**** 3036" at bounding box center [466, 167] width 358 height 39
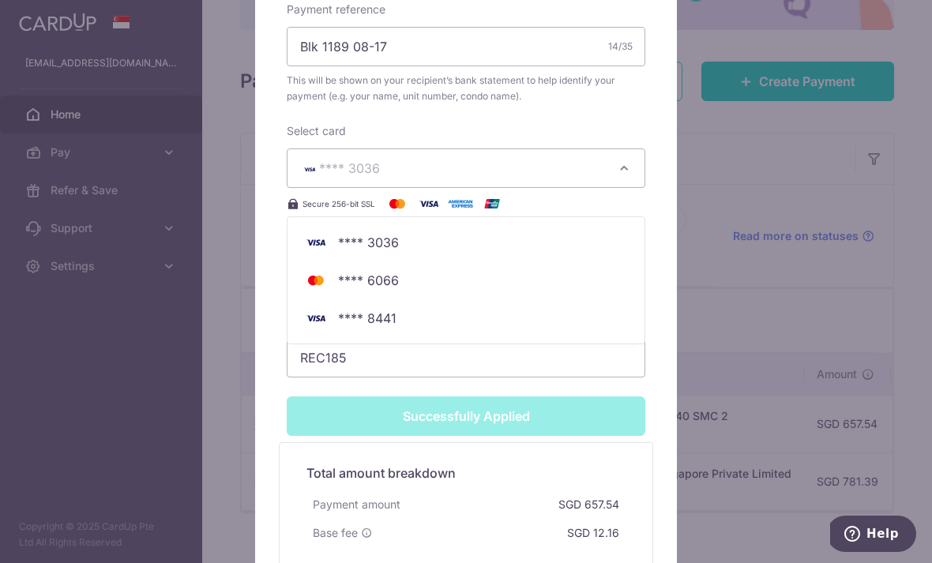
click at [493, 322] on span "**** 8441" at bounding box center [466, 318] width 332 height 19
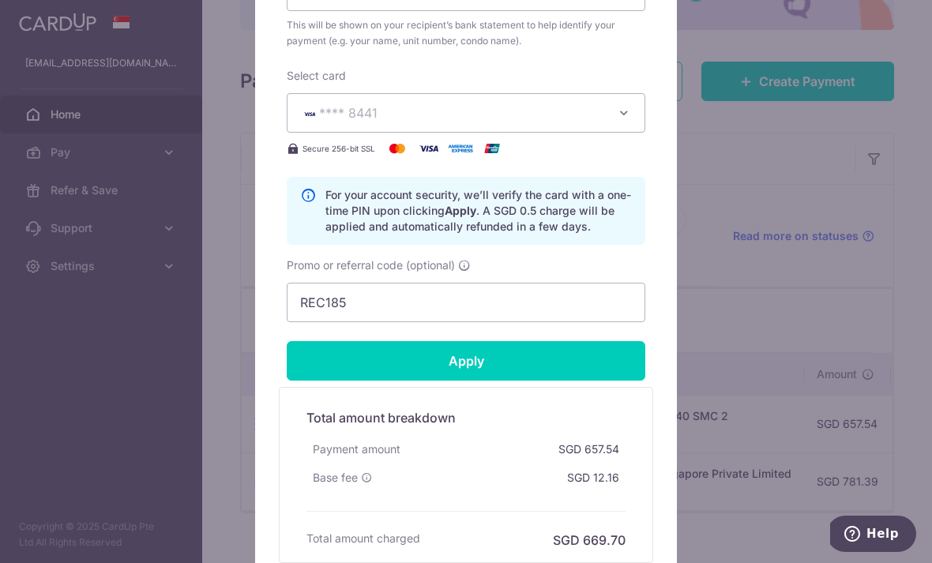
click at [598, 362] on input "Apply" at bounding box center [466, 360] width 358 height 39
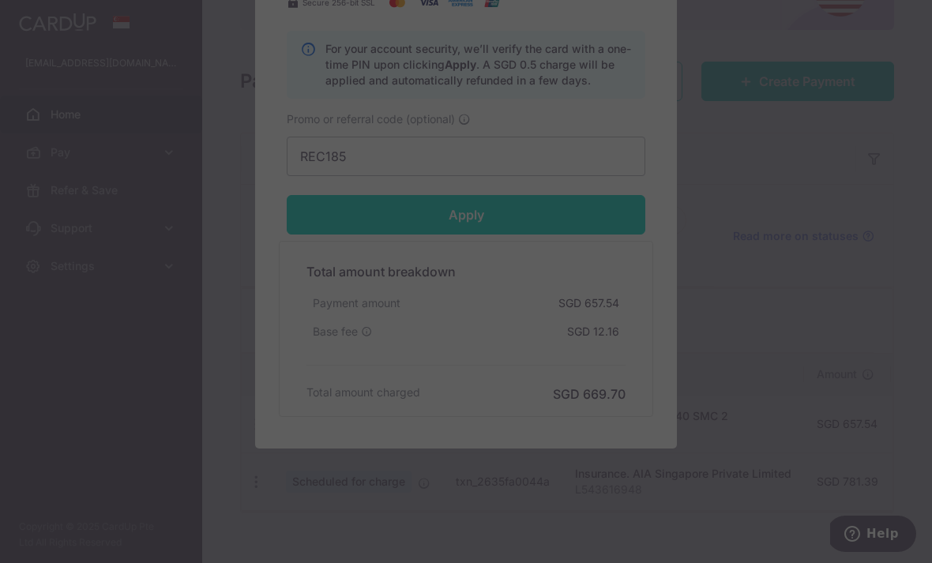
scroll to position [797, 0]
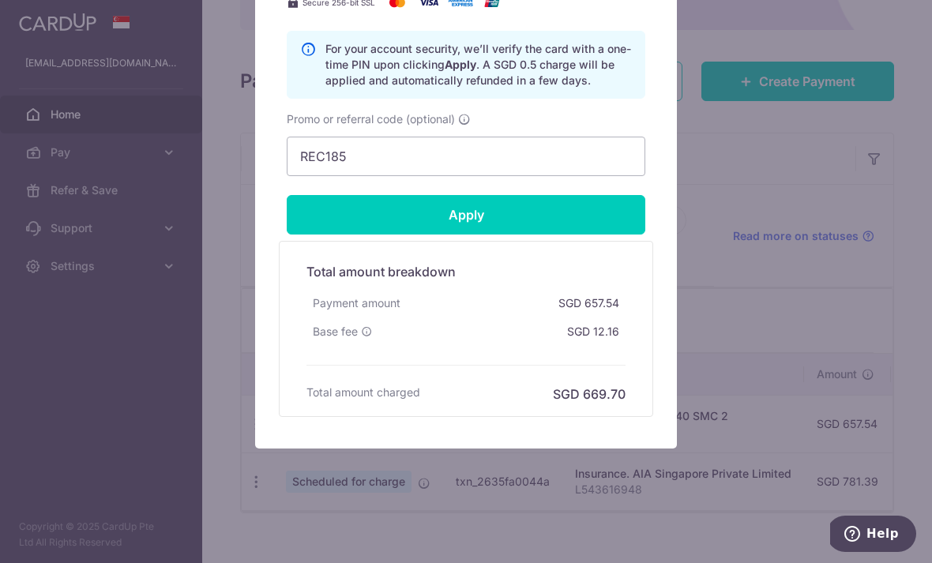
type input "Successfully Applied"
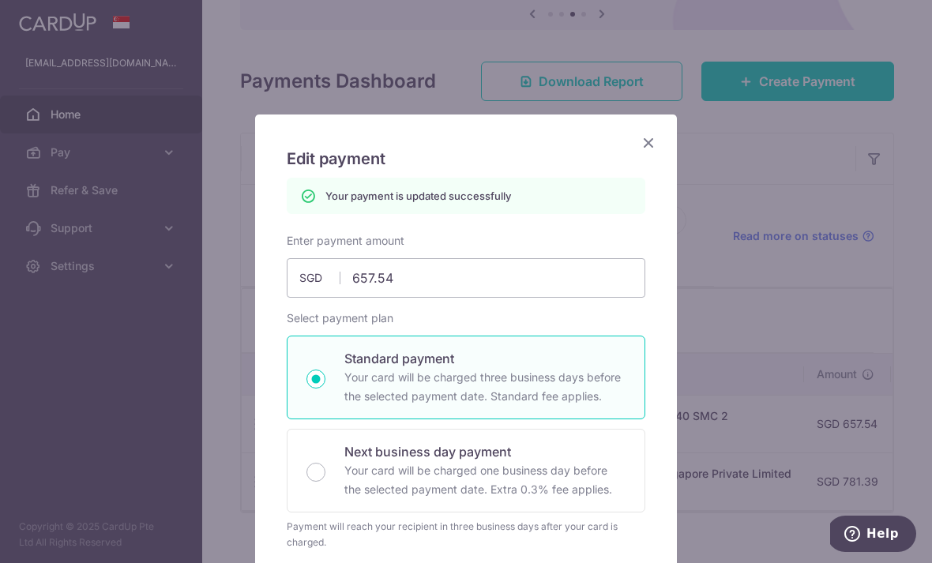
scroll to position [0, 0]
click at [652, 147] on icon "Close" at bounding box center [648, 143] width 19 height 20
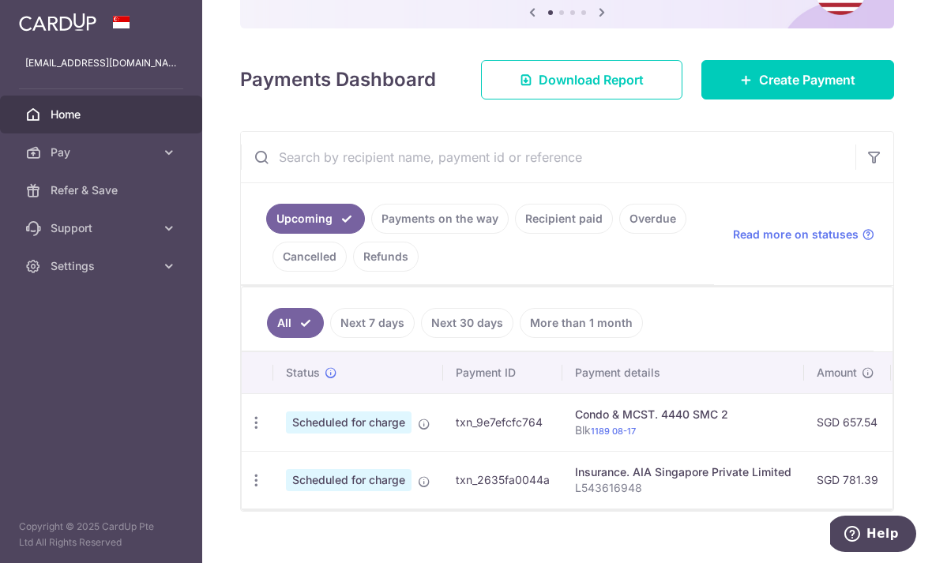
scroll to position [172, 0]
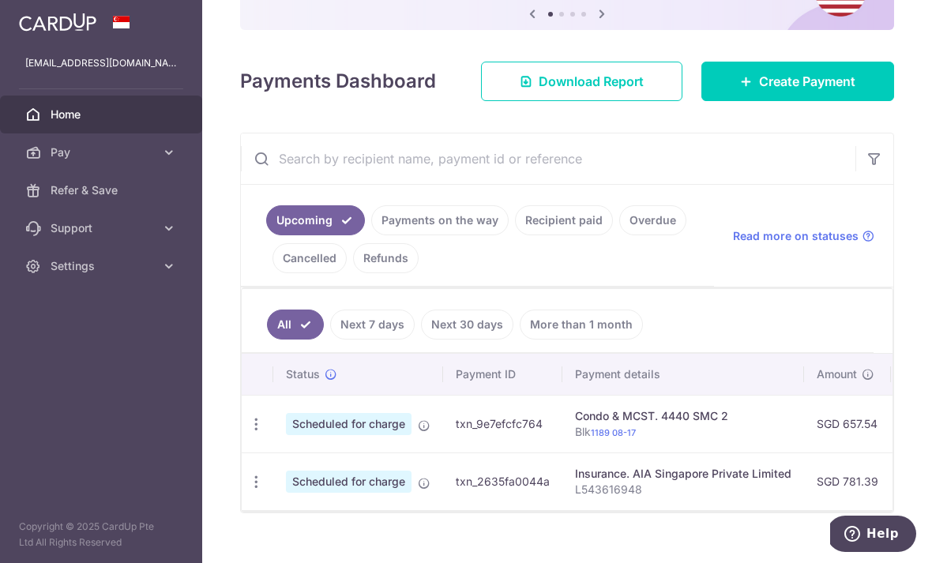
click at [330, 339] on link "Next 7 days" at bounding box center [372, 324] width 84 height 30
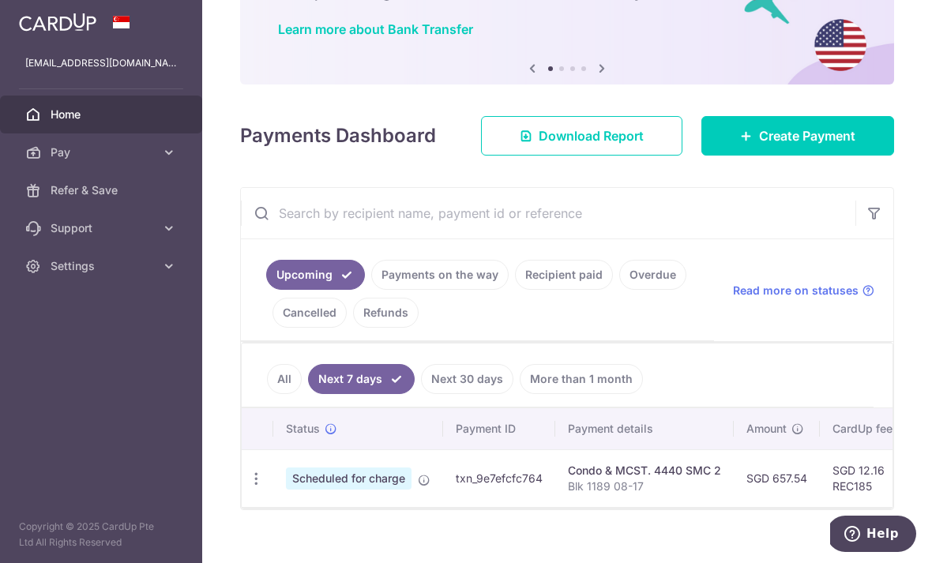
scroll to position [114, 0]
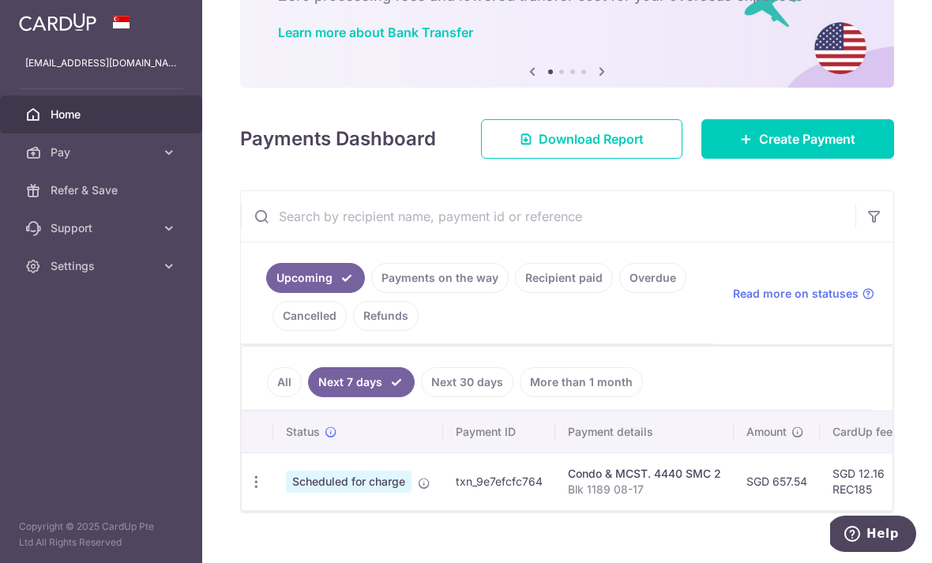
click at [515, 293] on link "Recipient paid" at bounding box center [564, 278] width 98 height 30
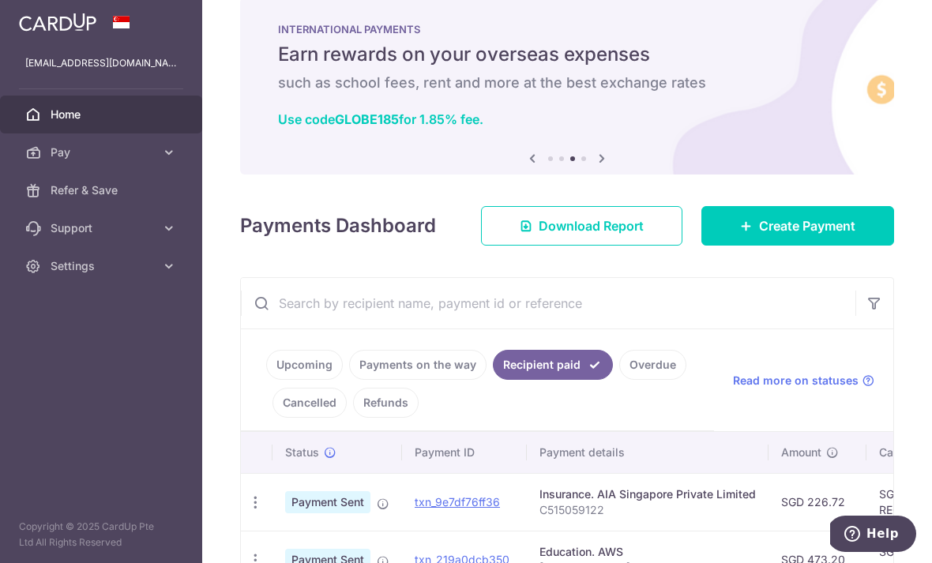
scroll to position [45, 0]
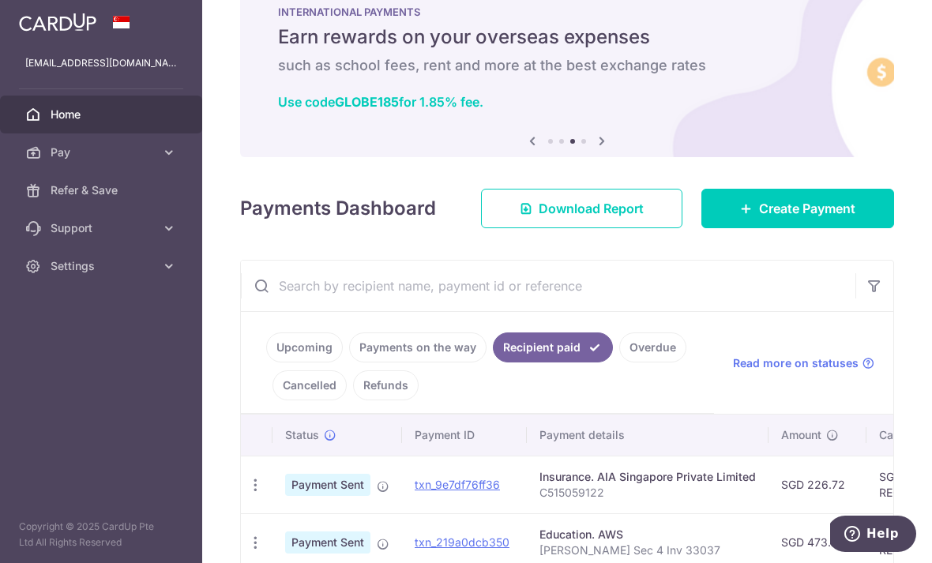
click at [833, 218] on span "Create Payment" at bounding box center [807, 208] width 96 height 19
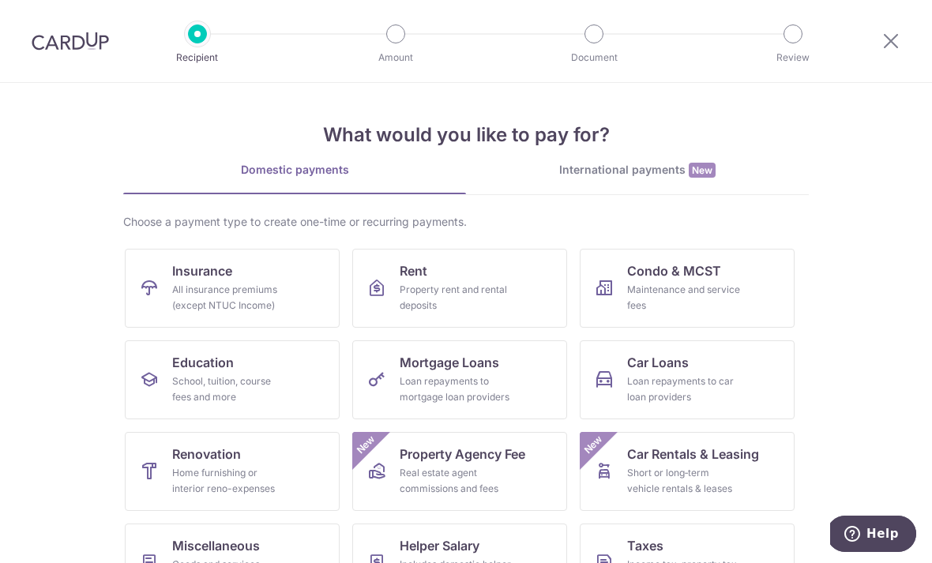
click at [670, 279] on span "Condo & MCST" at bounding box center [674, 270] width 94 height 19
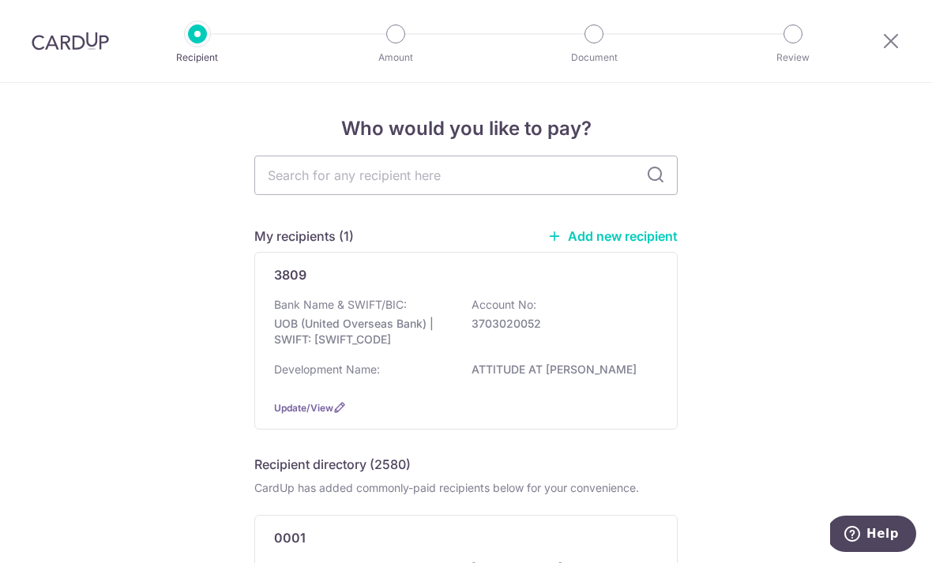
click at [543, 173] on input "text" at bounding box center [465, 175] width 423 height 39
click at [494, 182] on input "text" at bounding box center [465, 175] width 423 height 39
type input "4440"
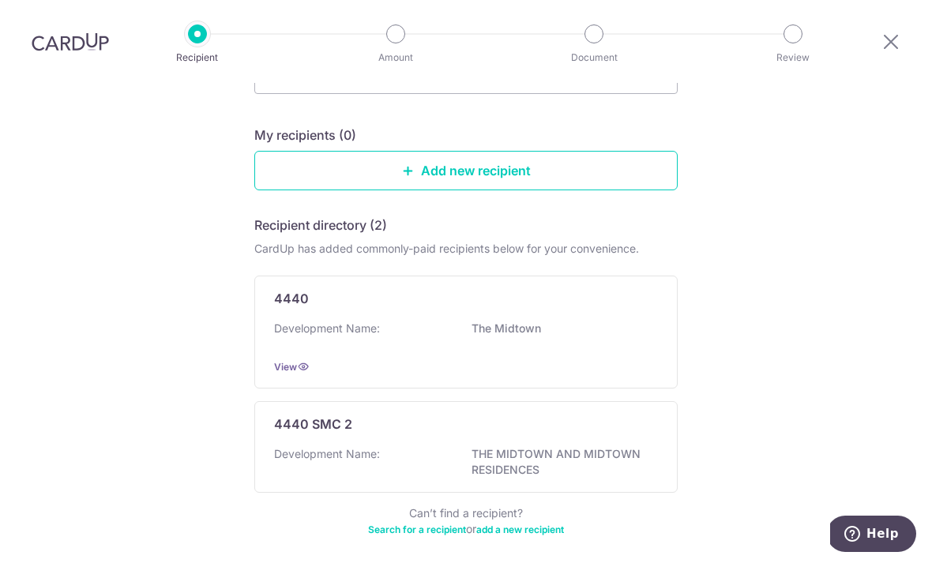
scroll to position [140, 0]
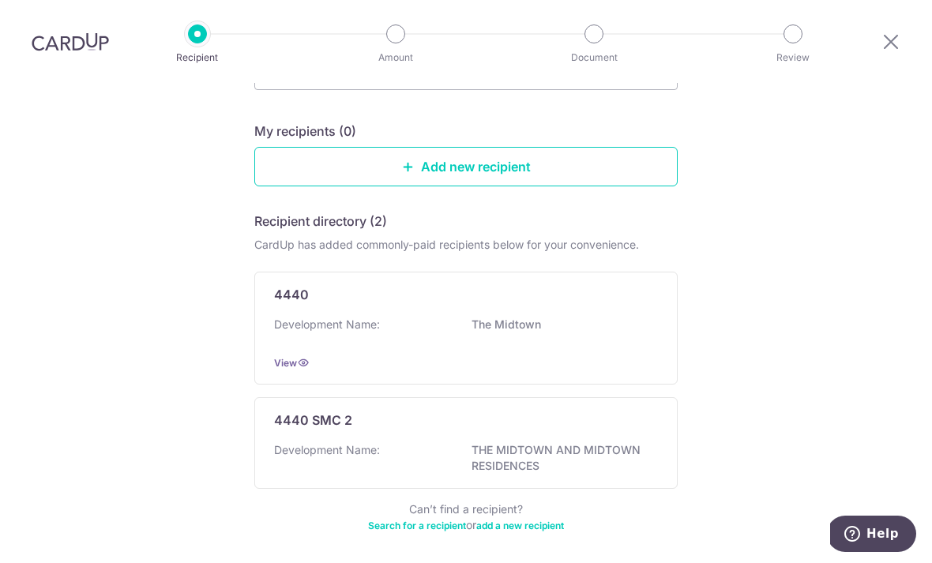
click at [299, 356] on icon at bounding box center [303, 362] width 13 height 13
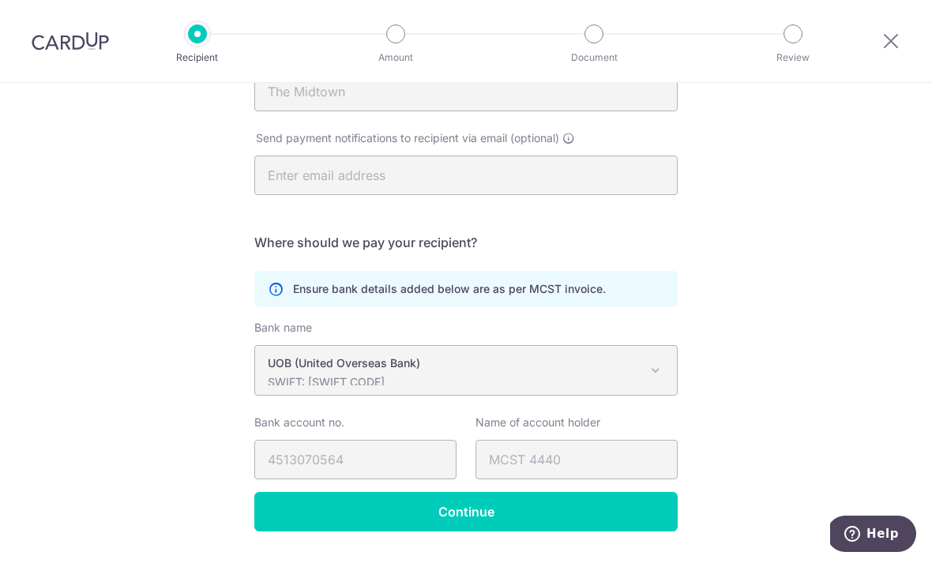
scroll to position [289, 0]
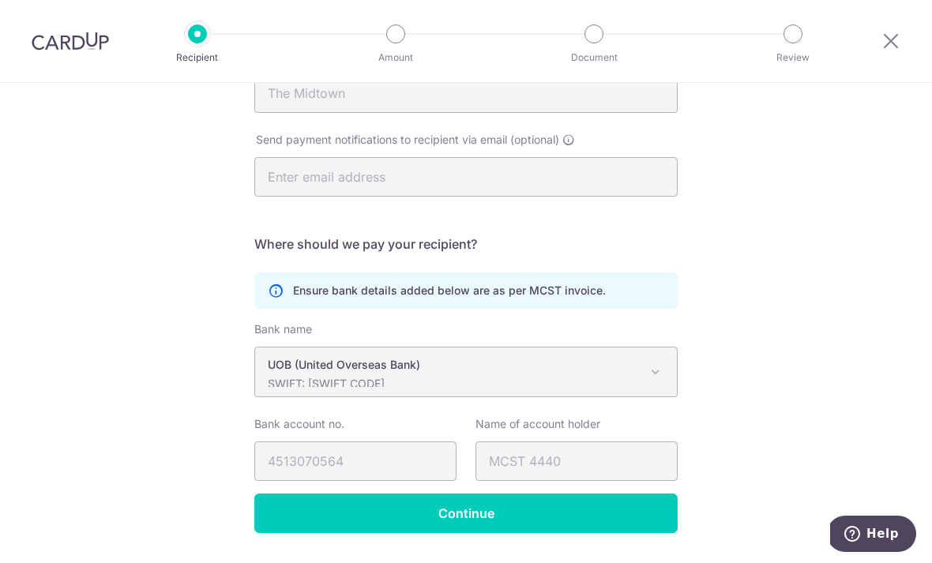
click at [632, 528] on input "Continue" at bounding box center [465, 512] width 423 height 39
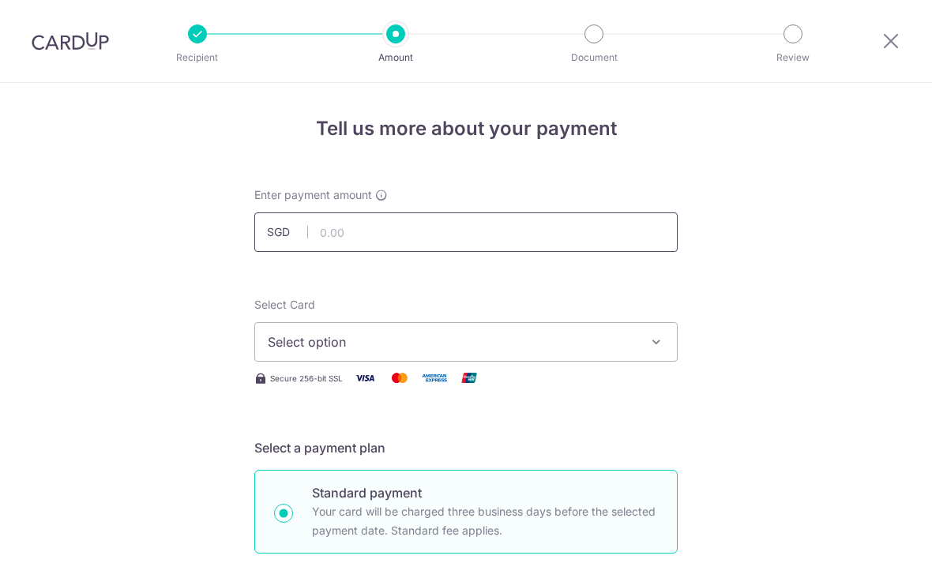
click at [605, 228] on input "text" at bounding box center [465, 231] width 423 height 39
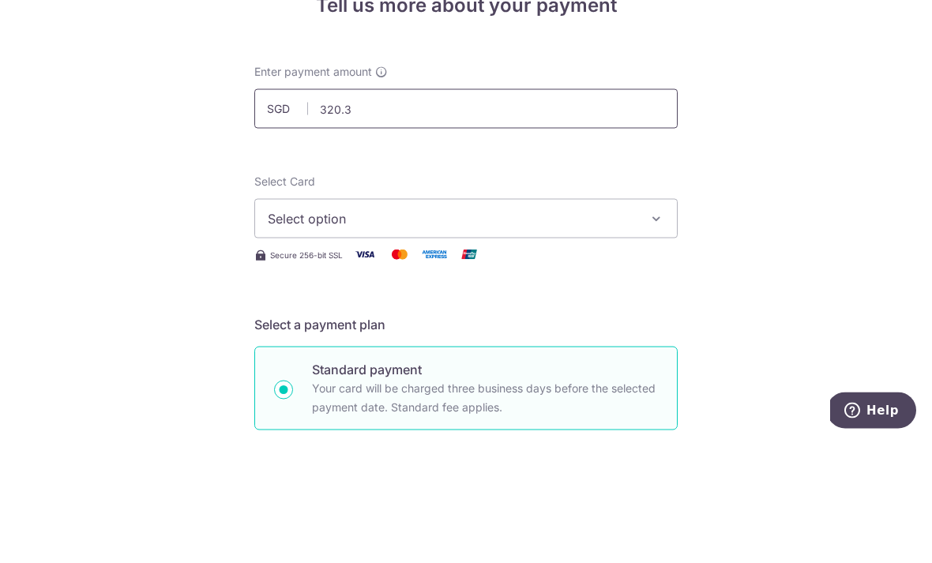
type input "320.34"
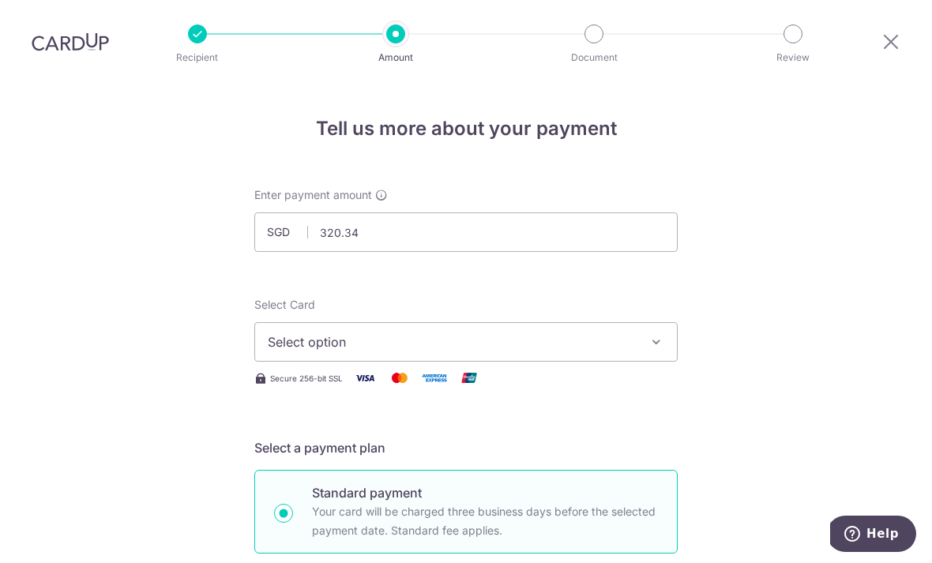
click at [560, 332] on span "Select option" at bounding box center [452, 341] width 368 height 19
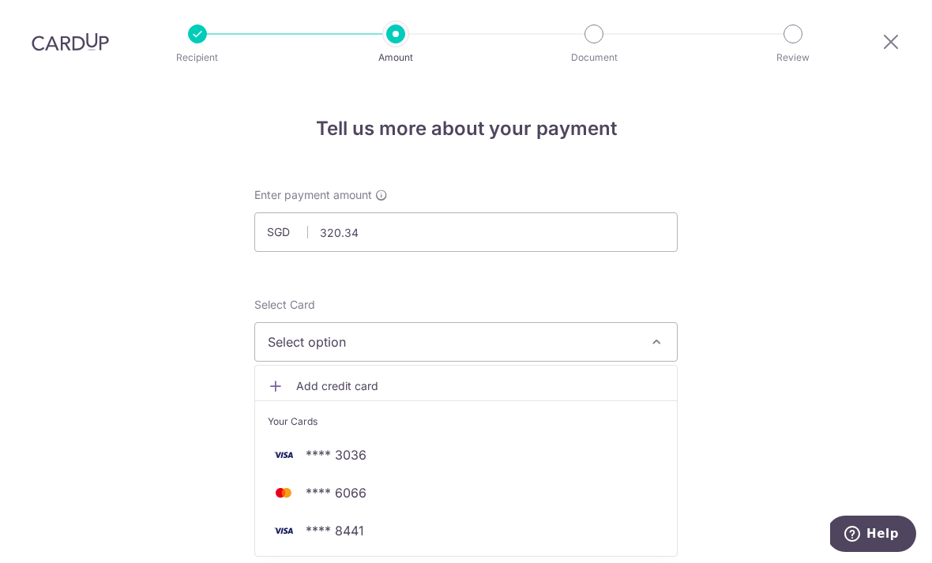
click at [381, 436] on link "**** 3036" at bounding box center [466, 455] width 422 height 38
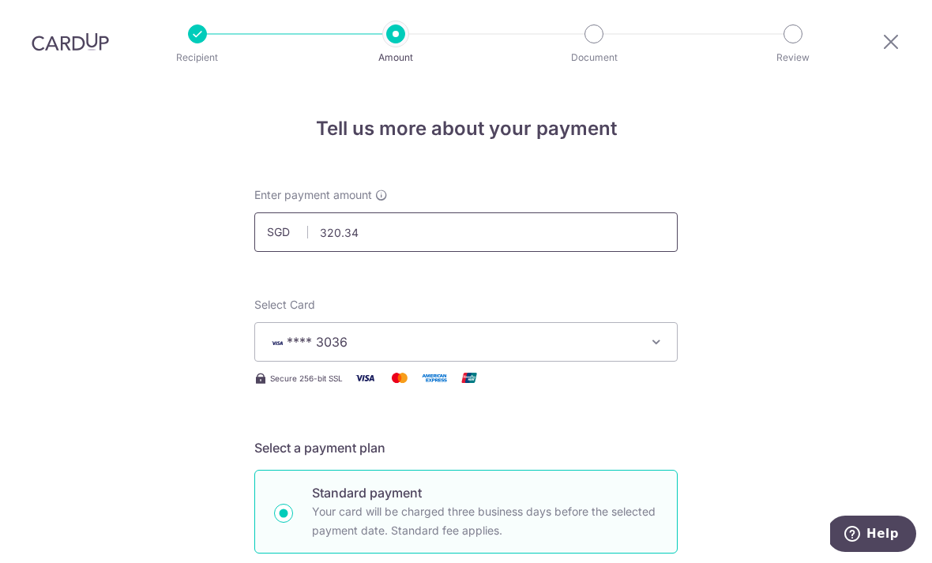
click at [628, 212] on input "320.34" at bounding box center [465, 231] width 423 height 39
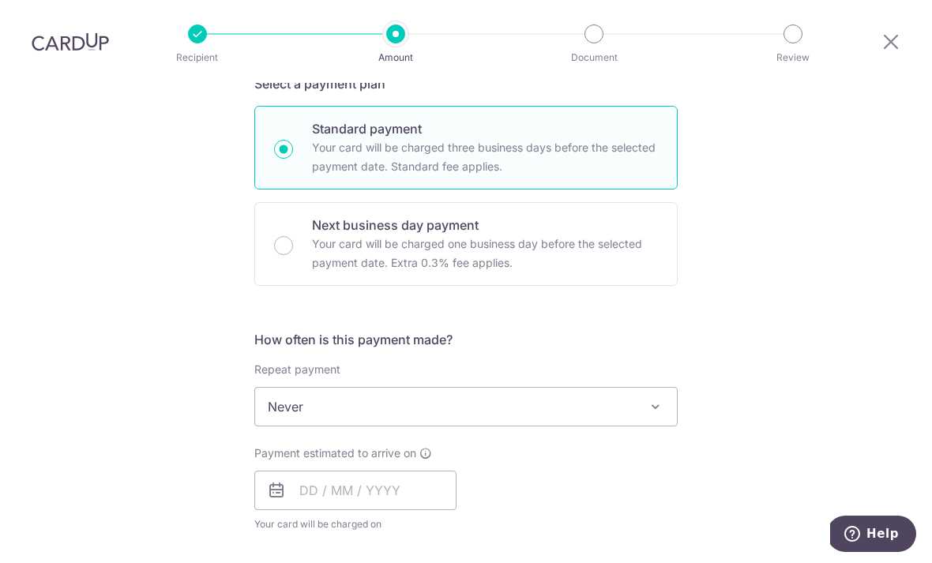
scroll to position [374, 0]
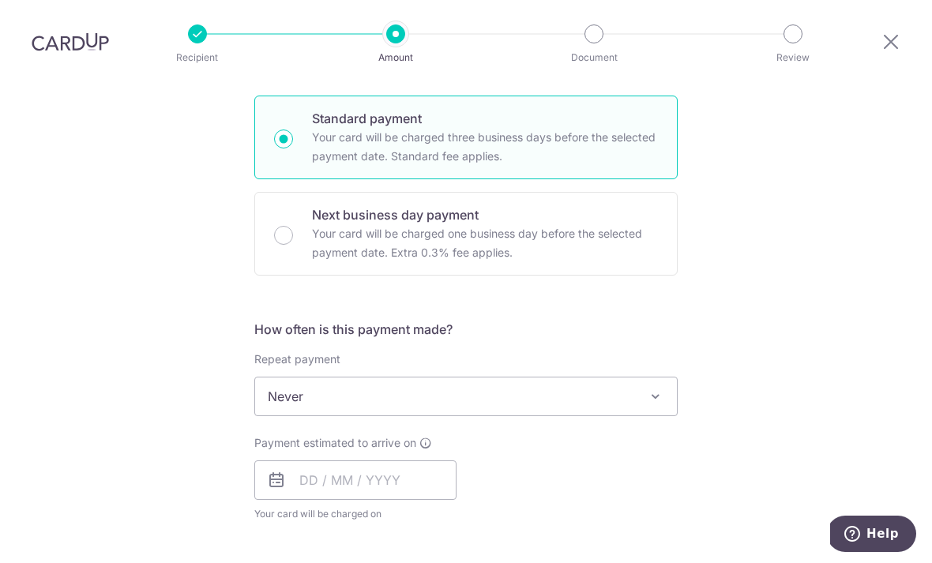
click at [668, 377] on span "Never" at bounding box center [466, 396] width 422 height 38
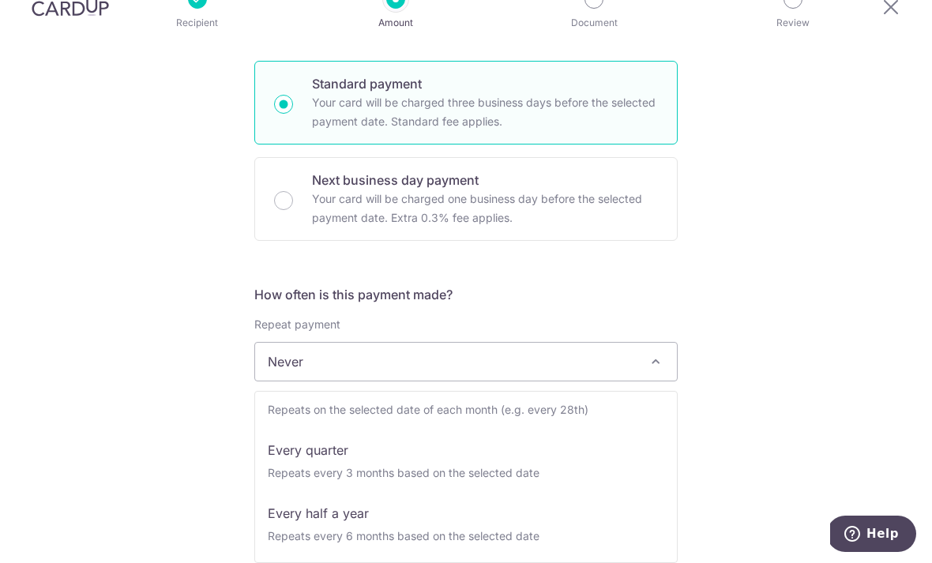
scroll to position [158, 0]
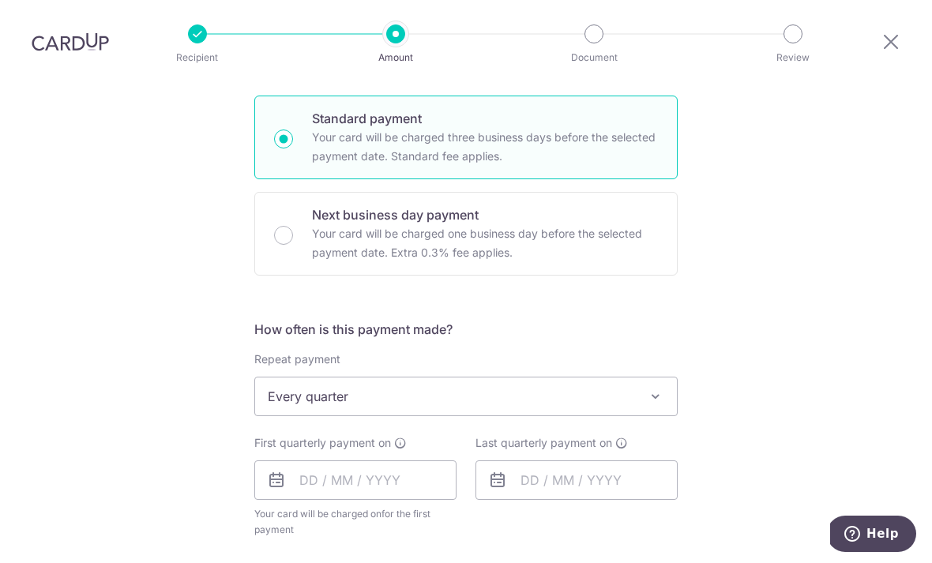
select select "4"
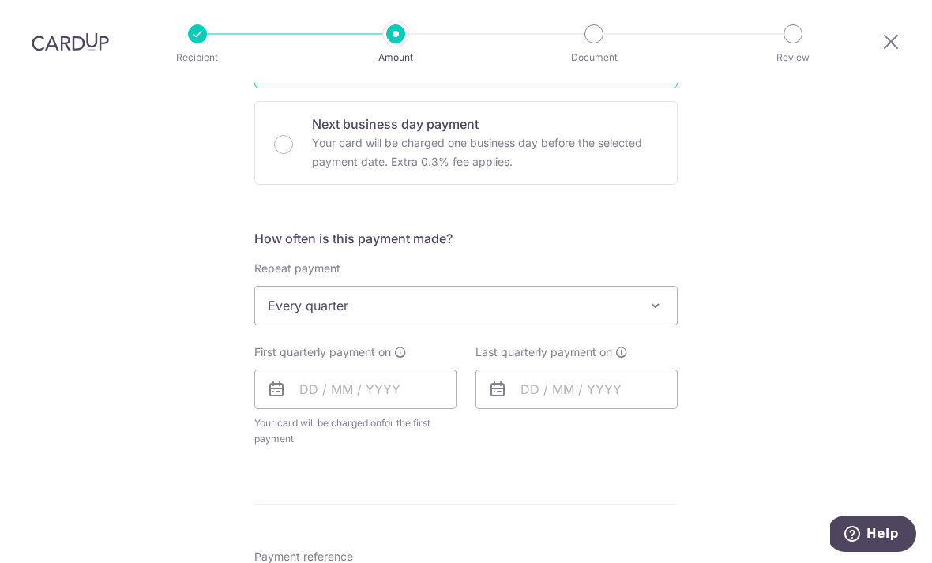
scroll to position [494, 0]
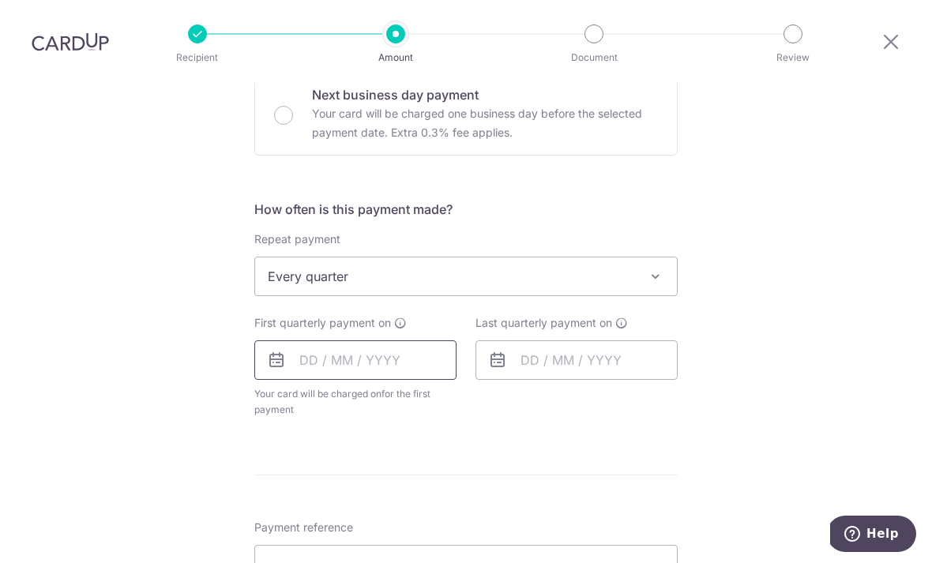
click at [309, 340] on input "text" at bounding box center [355, 359] width 202 height 39
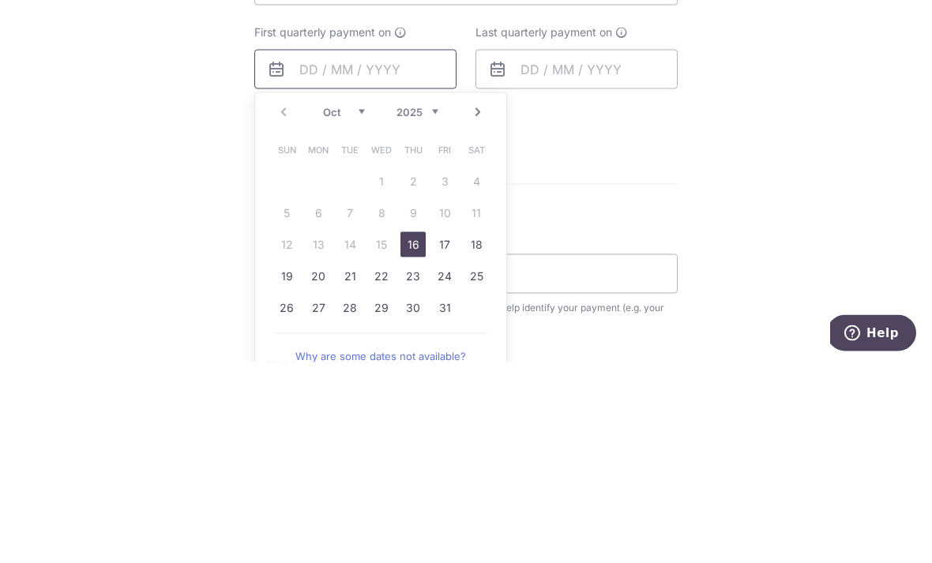
scroll to position [585, 0]
click at [416, 432] on link "16" at bounding box center [412, 444] width 25 height 25
type input "[DATE]"
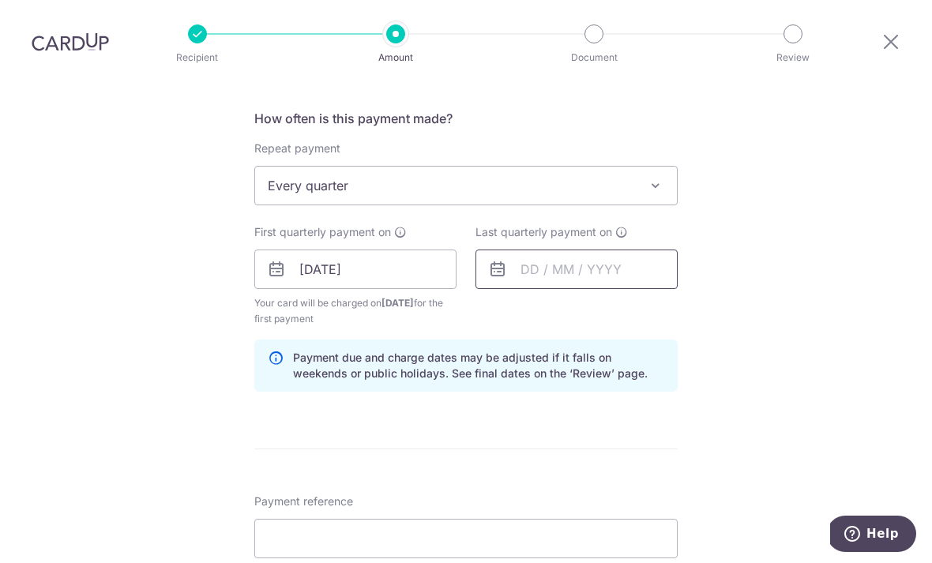
click at [594, 249] on input "text" at bounding box center [576, 268] width 202 height 39
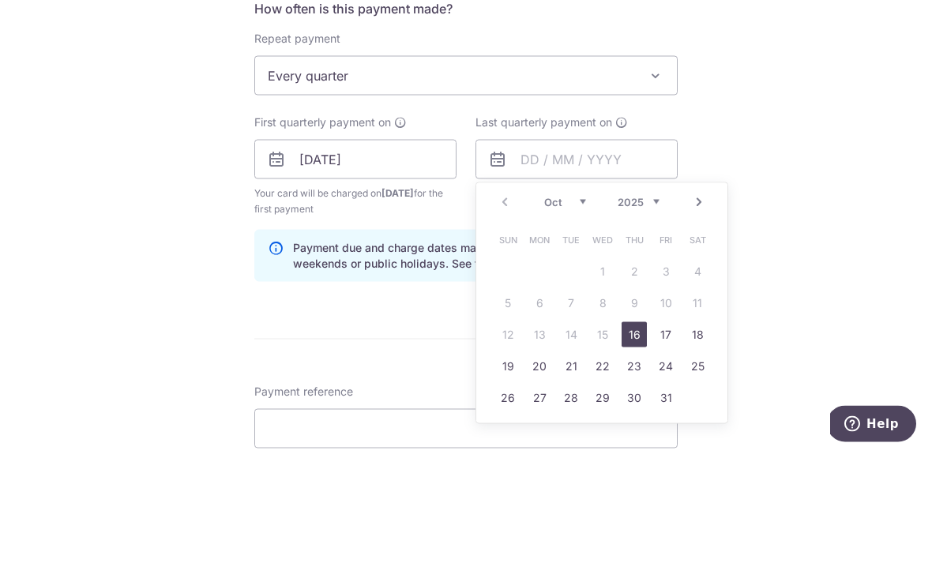
click at [570, 306] on select "Oct Nov Dec" at bounding box center [565, 312] width 42 height 13
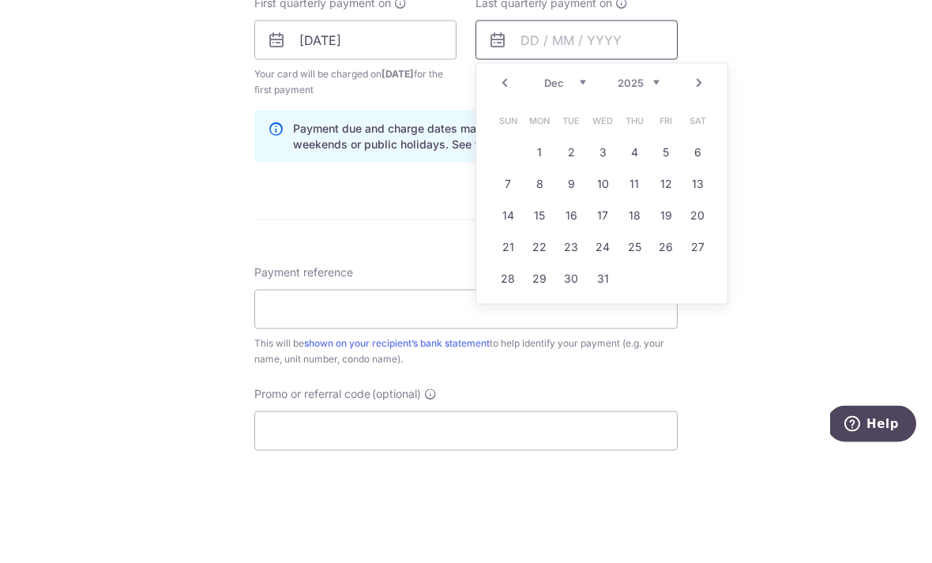
scroll to position [717, 0]
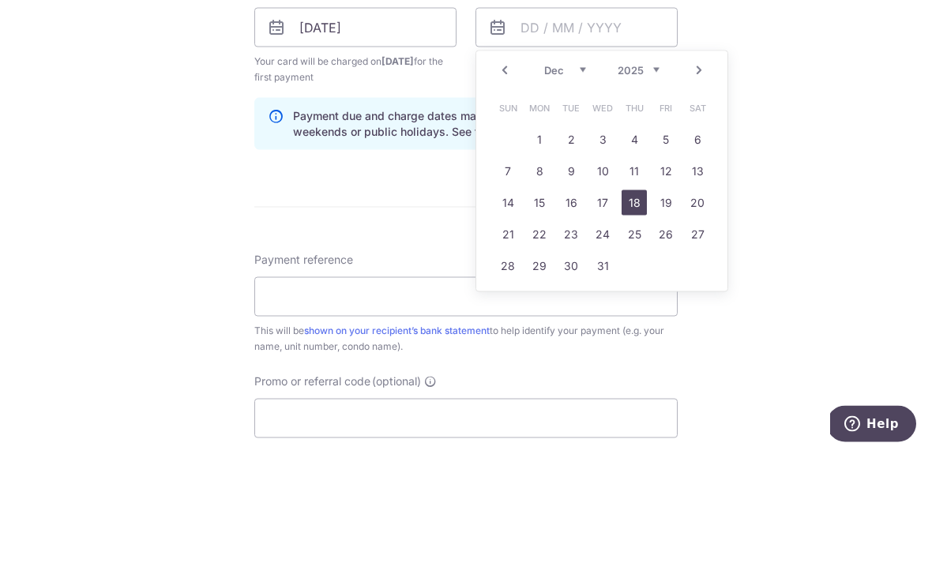
click at [630, 300] on link "18" at bounding box center [633, 312] width 25 height 25
type input "[DATE]"
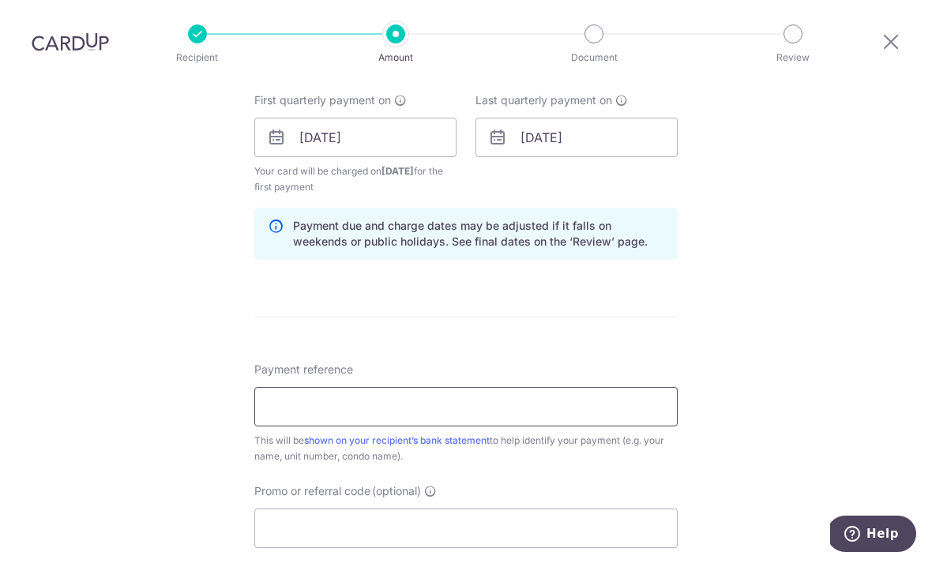
click at [519, 387] on input "Payment reference" at bounding box center [465, 406] width 423 height 39
type input "Blk 1189 08-17"
click at [632, 508] on input "Promo or referral code (optional)" at bounding box center [465, 527] width 423 height 39
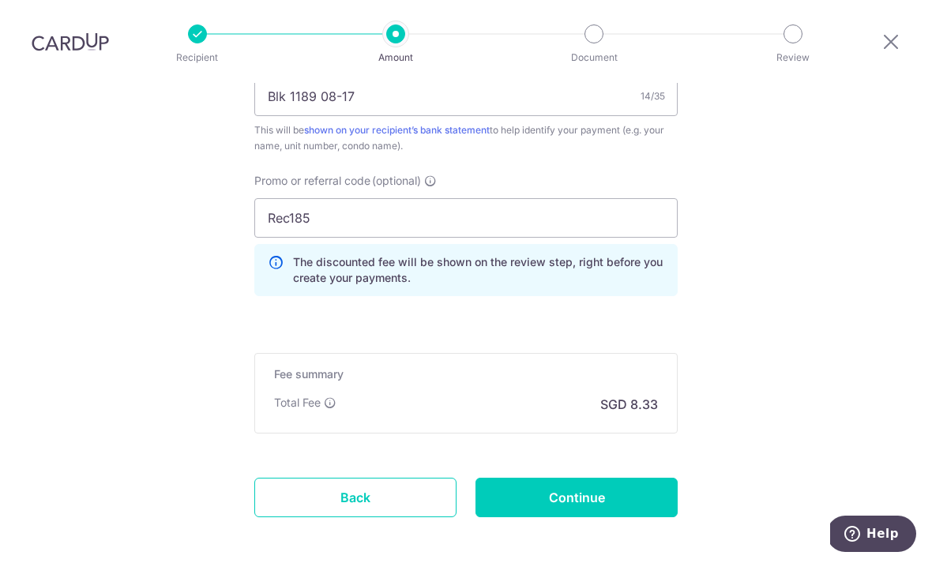
scroll to position [1041, 0]
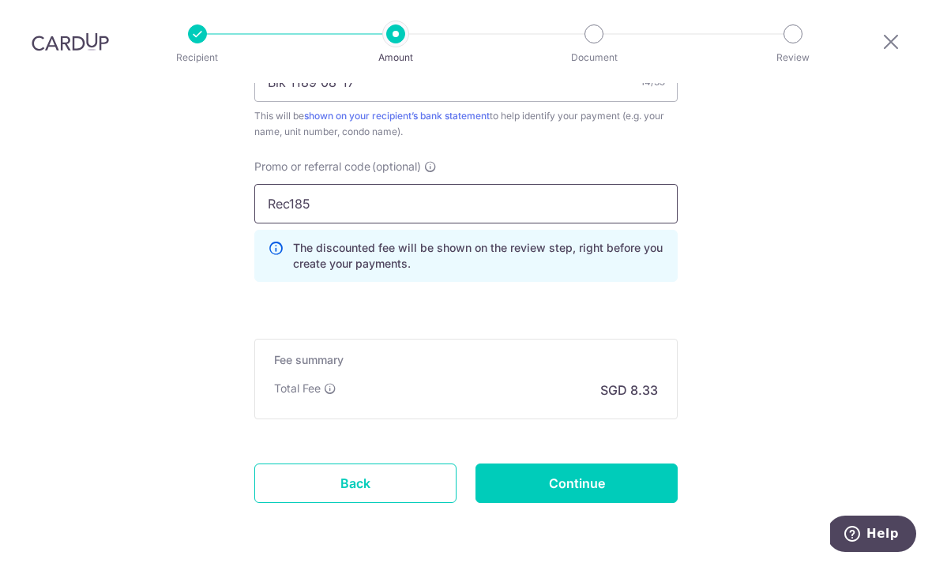
type input "Rec185"
click at [624, 463] on input "Continue" at bounding box center [576, 482] width 202 height 39
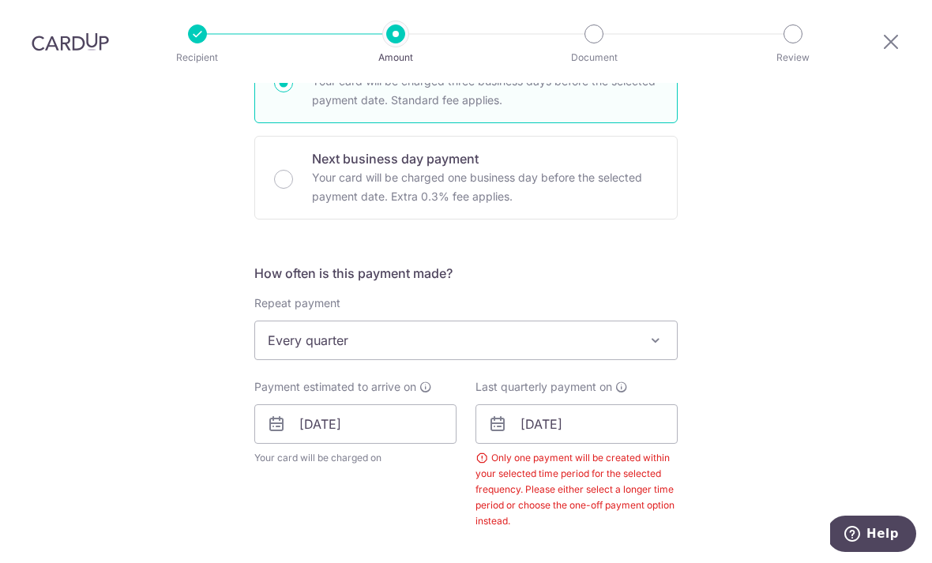
scroll to position [434, 0]
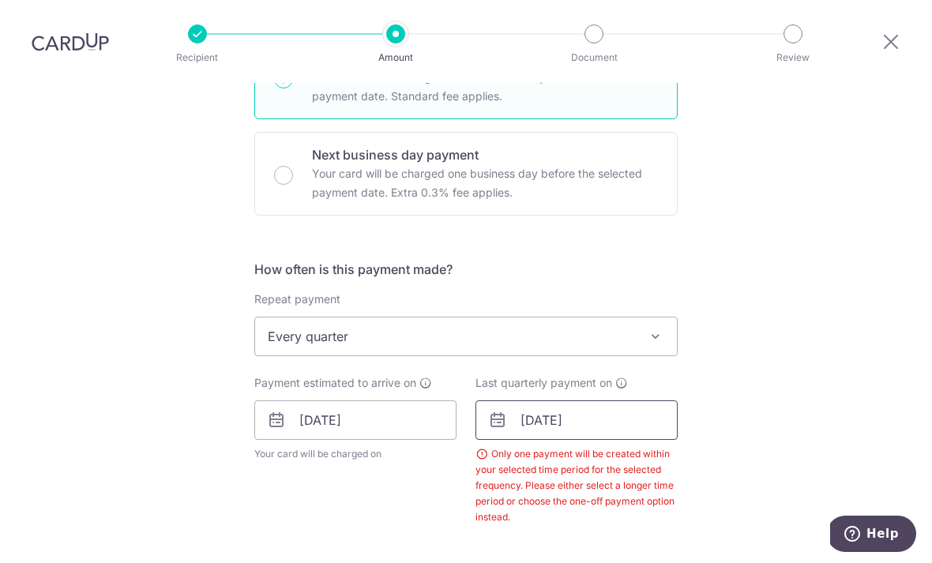
click at [628, 400] on input "[DATE]" at bounding box center [576, 419] width 202 height 39
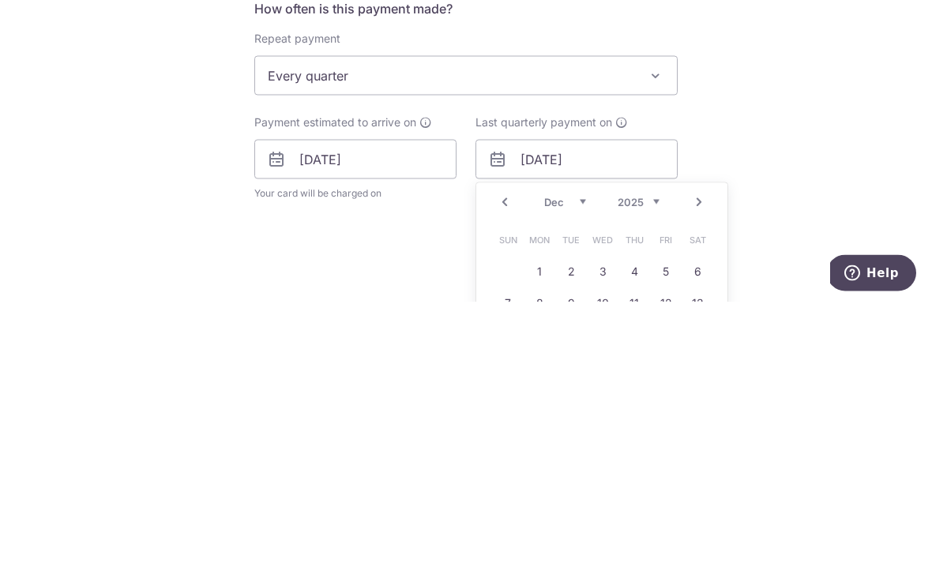
click at [583, 456] on select "Oct Nov Dec" at bounding box center [565, 462] width 42 height 13
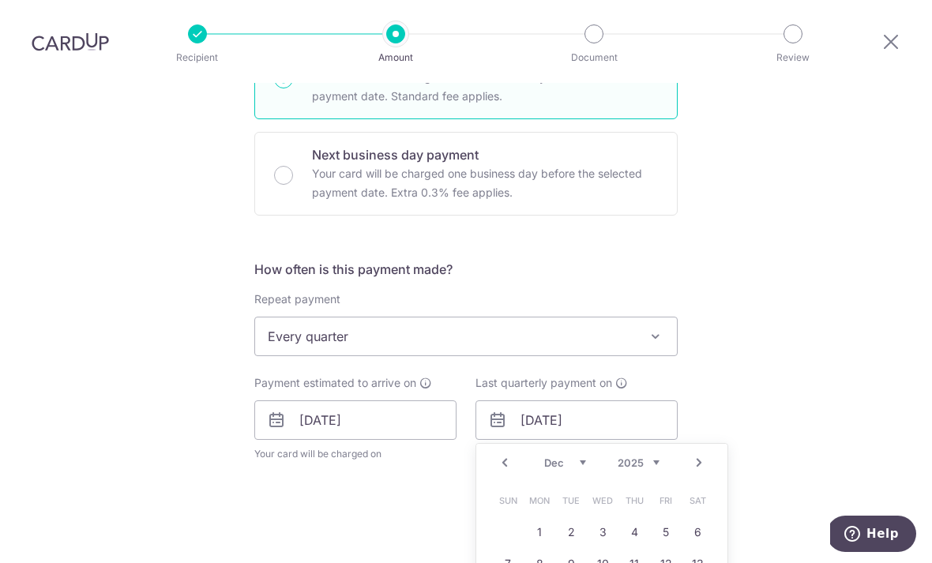
click at [643, 456] on select "2025 2026 2027 2028 2029 2030 2031 2032 2033 2034 2035" at bounding box center [638, 462] width 42 height 13
click at [640, 456] on select "2025 2026 2027 2028 2029 2030 2031 2032 2033 2034 2035" at bounding box center [638, 462] width 42 height 13
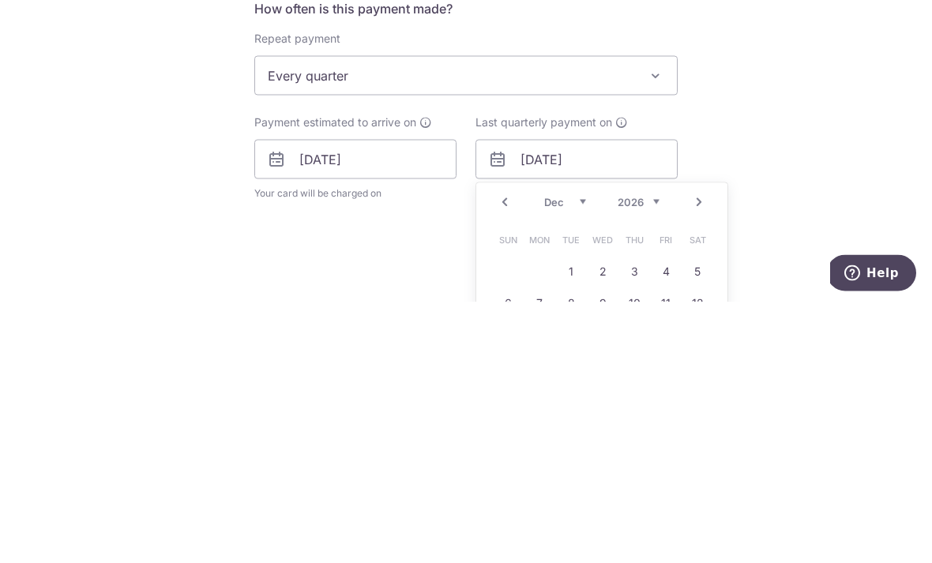
click at [590, 456] on div "Jan Feb Mar Apr May Jun [DATE] Aug Sep Oct Nov [DATE] 2026 2027 2028 2029 2030 …" at bounding box center [601, 462] width 115 height 13
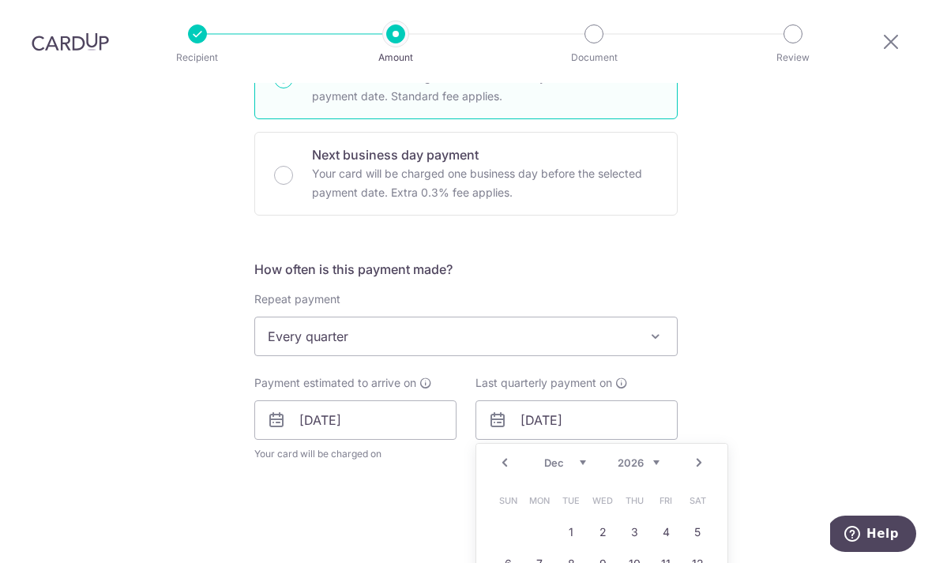
click at [577, 456] on select "Jan Feb Mar Apr May Jun Jul Aug Sep Oct Nov Dec" at bounding box center [565, 462] width 42 height 13
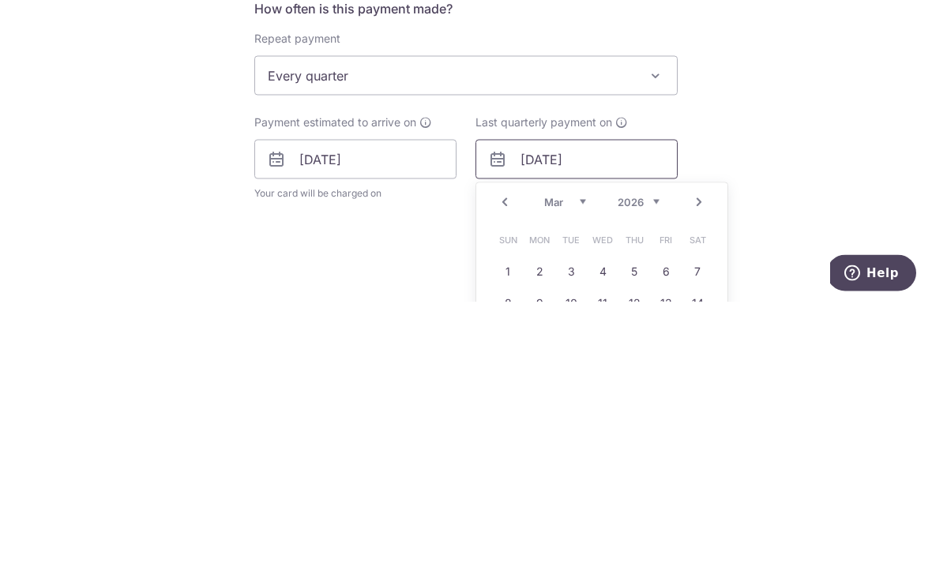
scroll to position [498, 0]
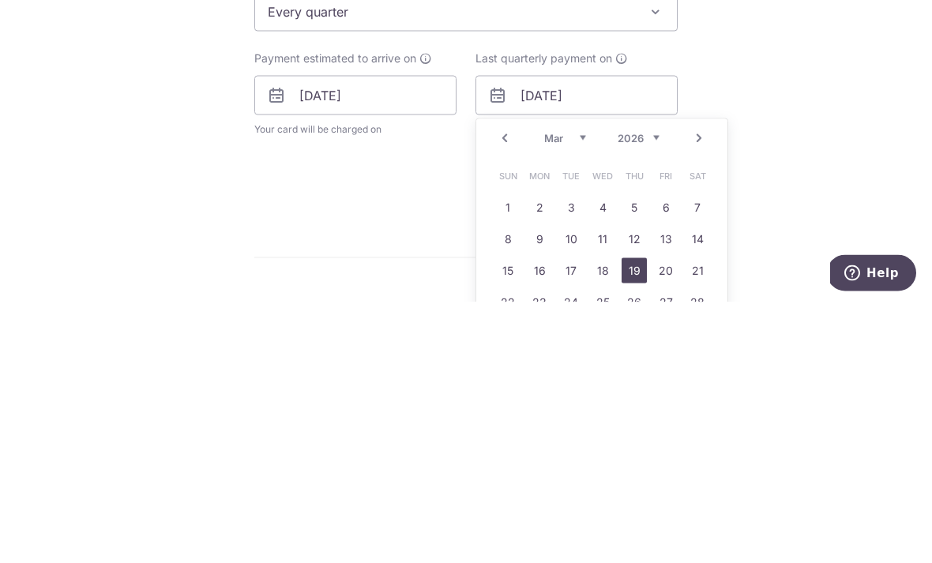
click at [638, 519] on link "19" at bounding box center [633, 531] width 25 height 25
type input "19/03/2026"
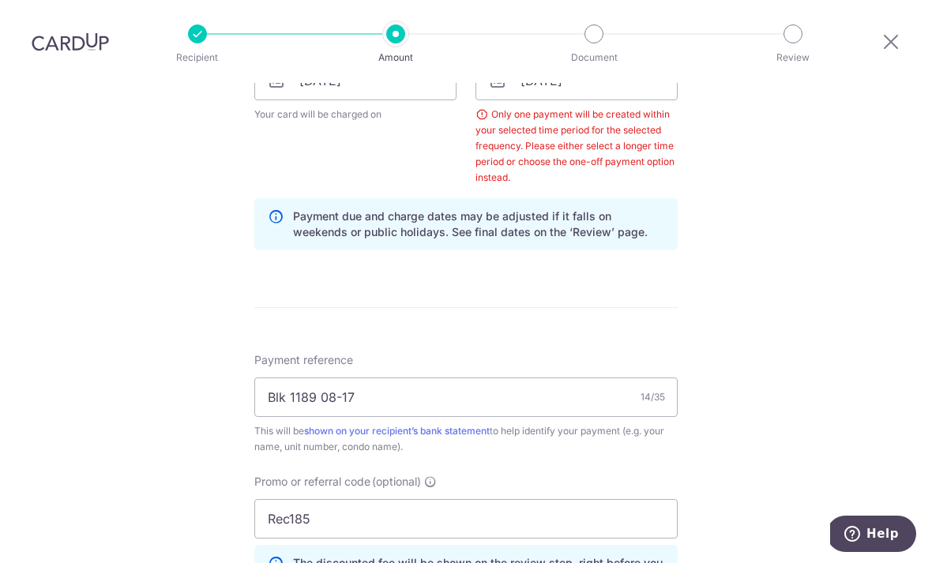
scroll to position [770, 0]
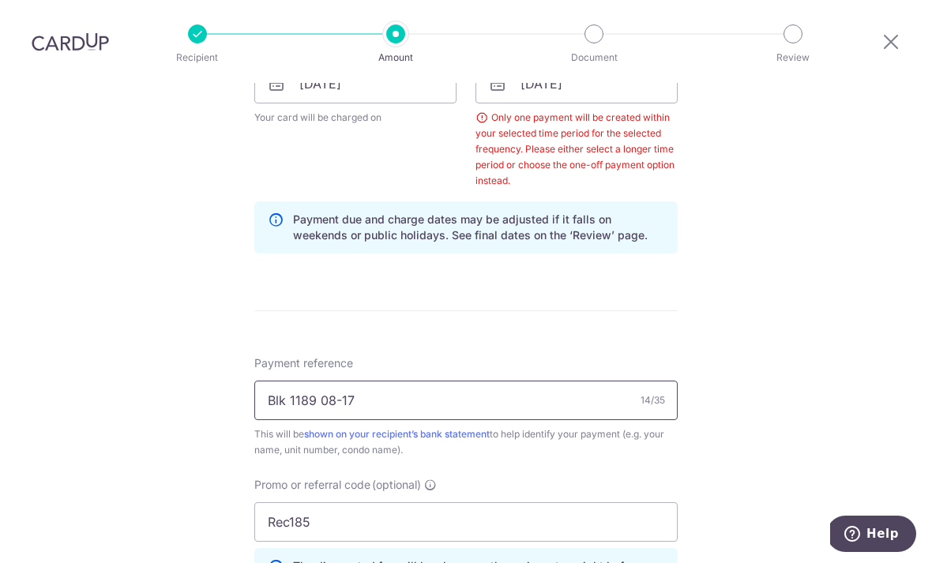
click at [281, 381] on input "Blk 1189 08-17" at bounding box center [465, 400] width 423 height 39
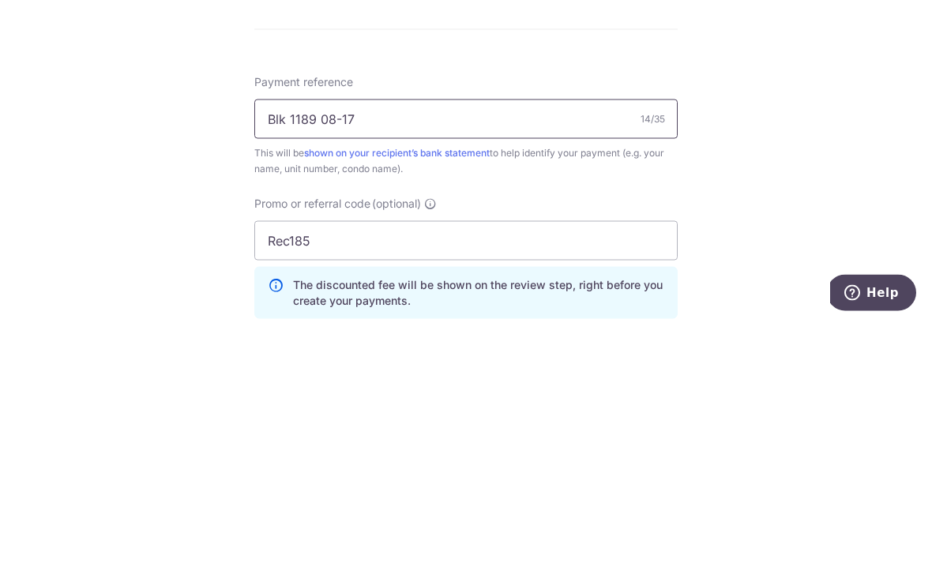
scroll to position [812, 0]
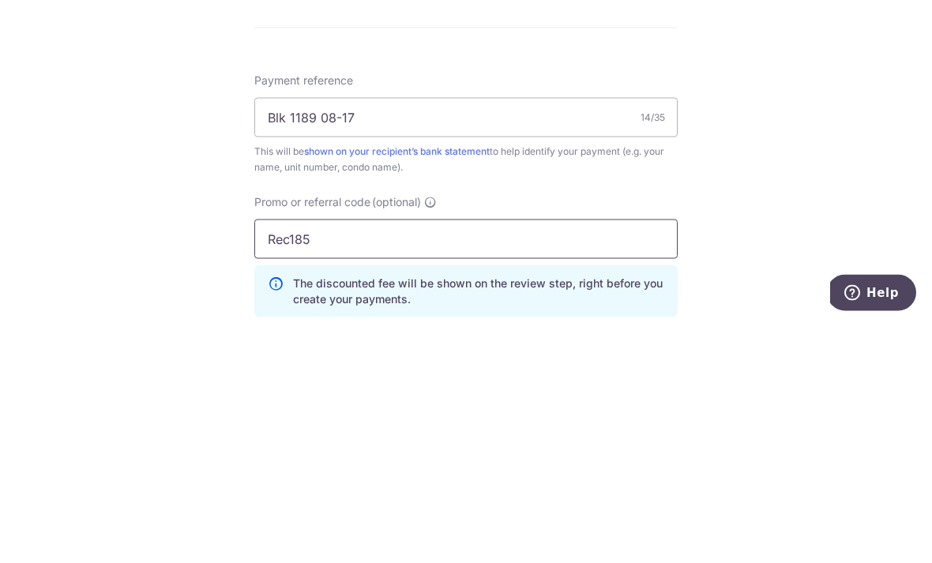
click at [291, 460] on input "Rec185" at bounding box center [465, 479] width 423 height 39
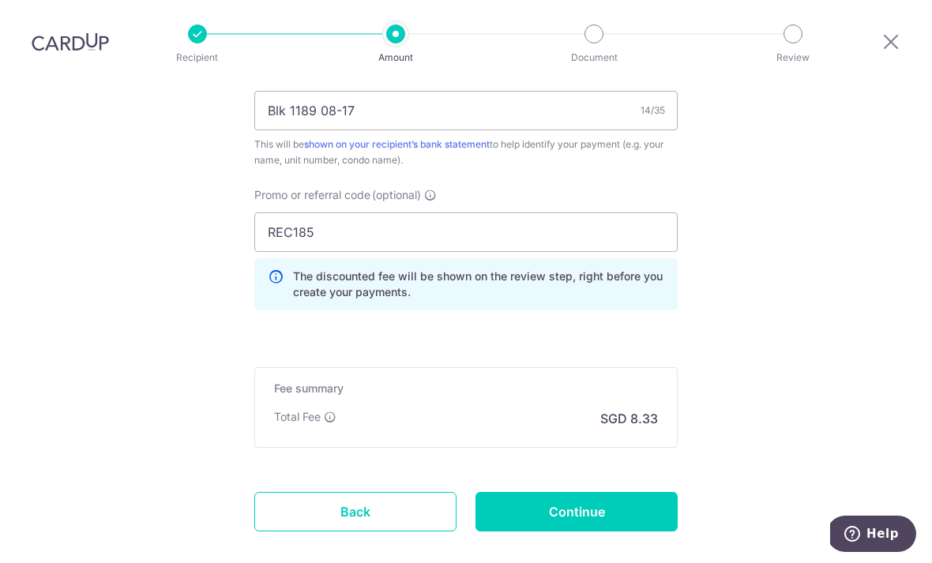
scroll to position [1067, 0]
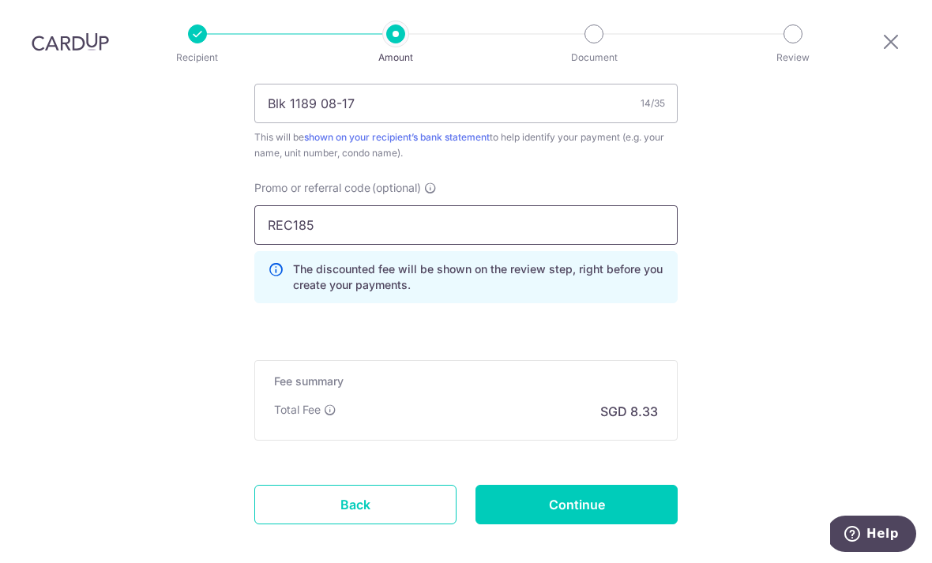
type input "REC185"
click at [605, 485] on input "Continue" at bounding box center [576, 504] width 202 height 39
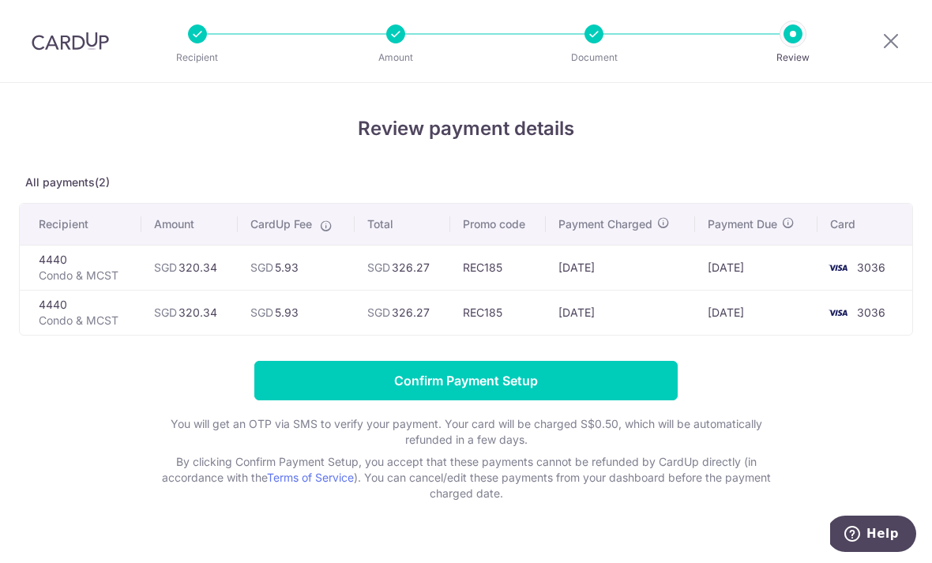
click at [641, 385] on input "Confirm Payment Setup" at bounding box center [465, 380] width 423 height 39
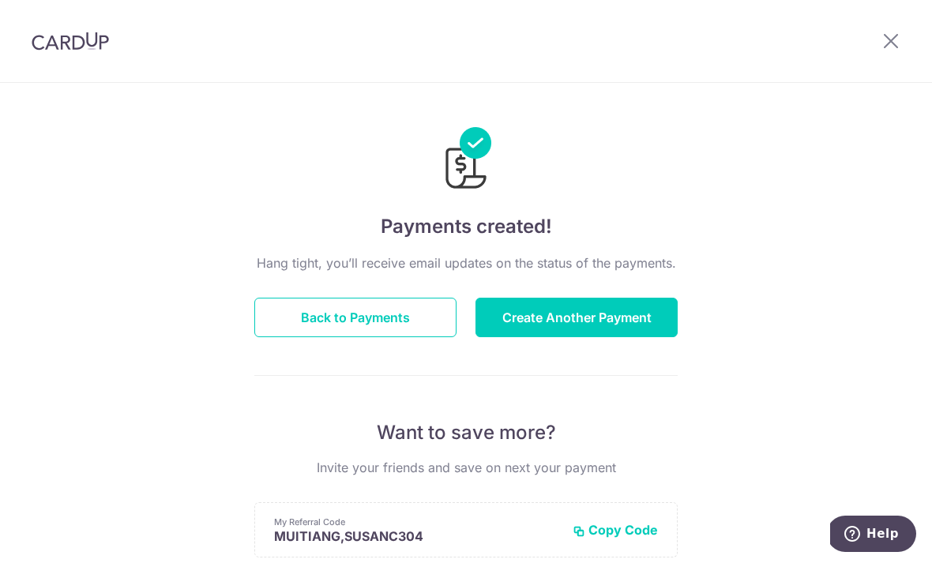
scroll to position [44, 0]
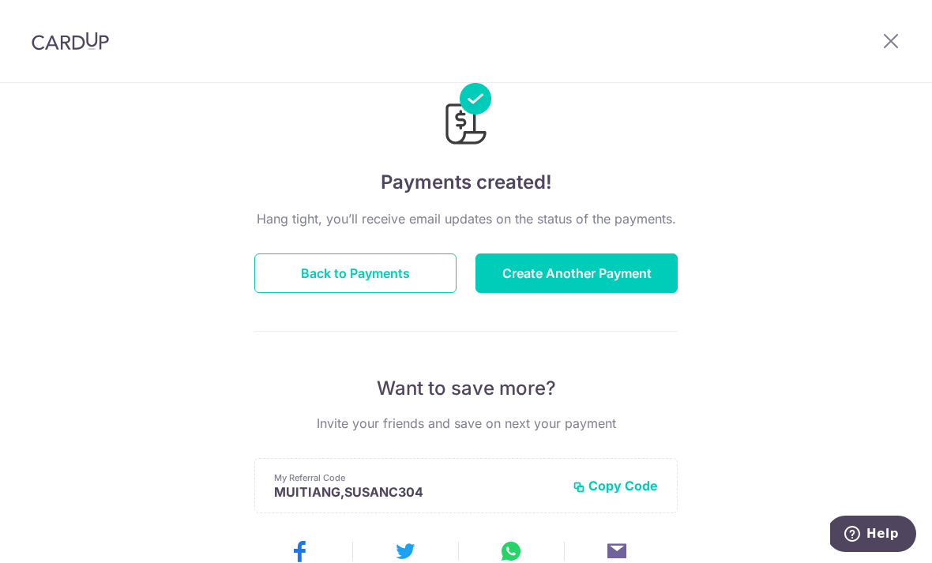
click at [883, 44] on icon at bounding box center [890, 41] width 19 height 20
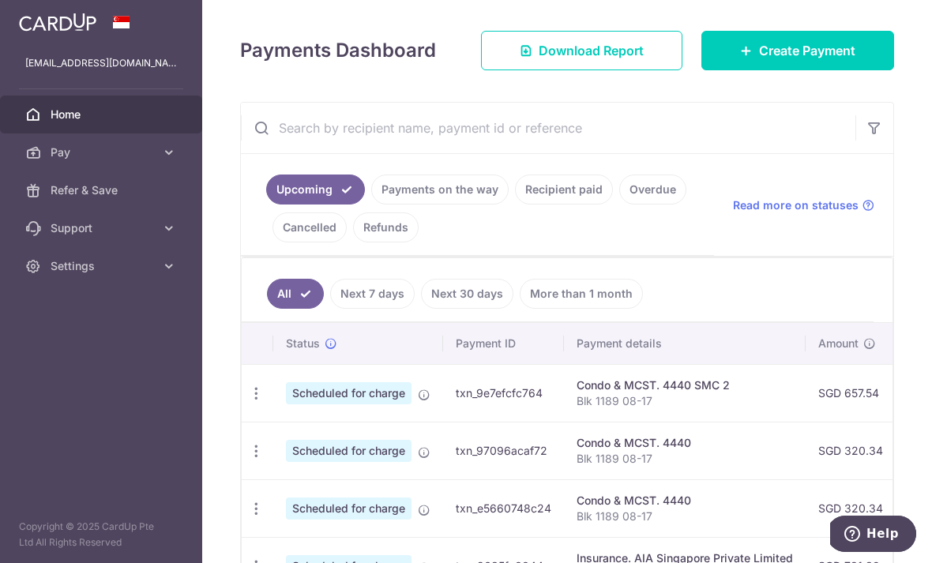
scroll to position [185, 0]
click at [895, 421] on td "SGD 12.16 REC185" at bounding box center [946, 392] width 103 height 58
click at [248, 401] on icon "button" at bounding box center [256, 392] width 17 height 17
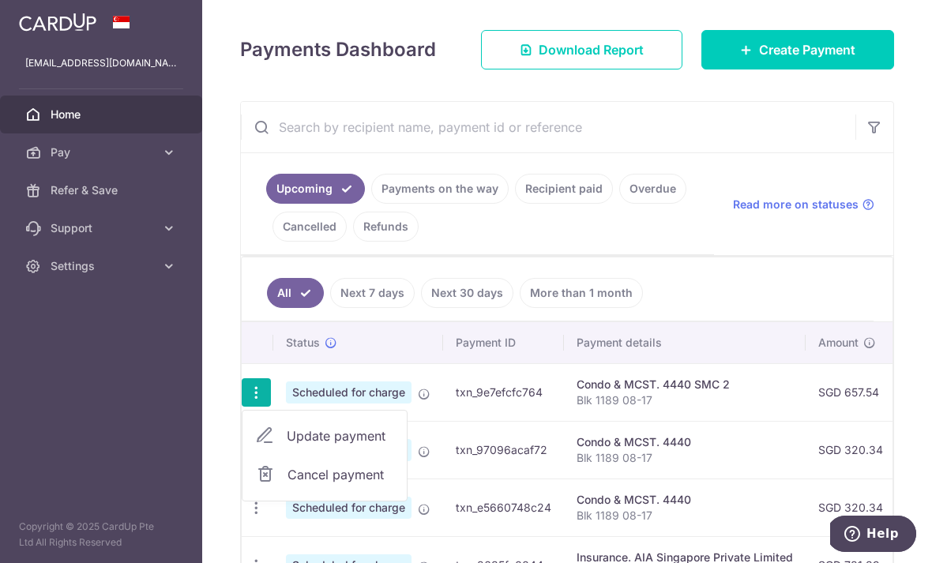
click at [224, 415] on div at bounding box center [466, 281] width 932 height 563
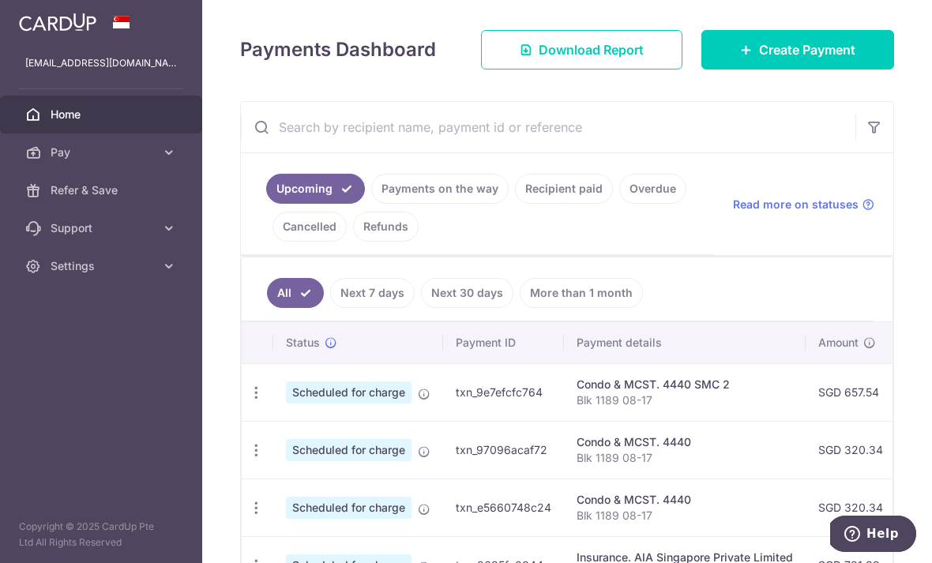
click at [418, 400] on icon at bounding box center [424, 394] width 13 height 13
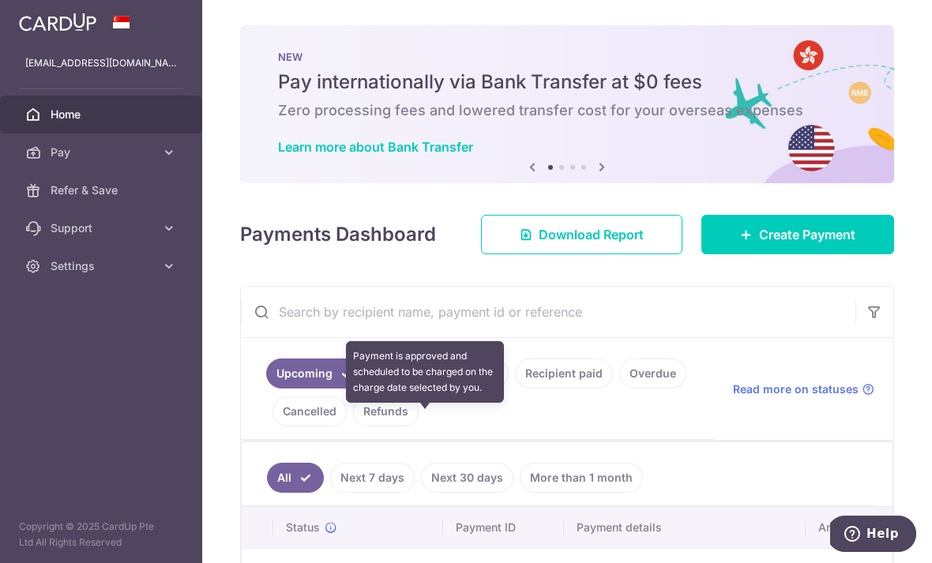
scroll to position [0, 0]
click at [0, 0] on button "button" at bounding box center [0, 0] width 0 height 0
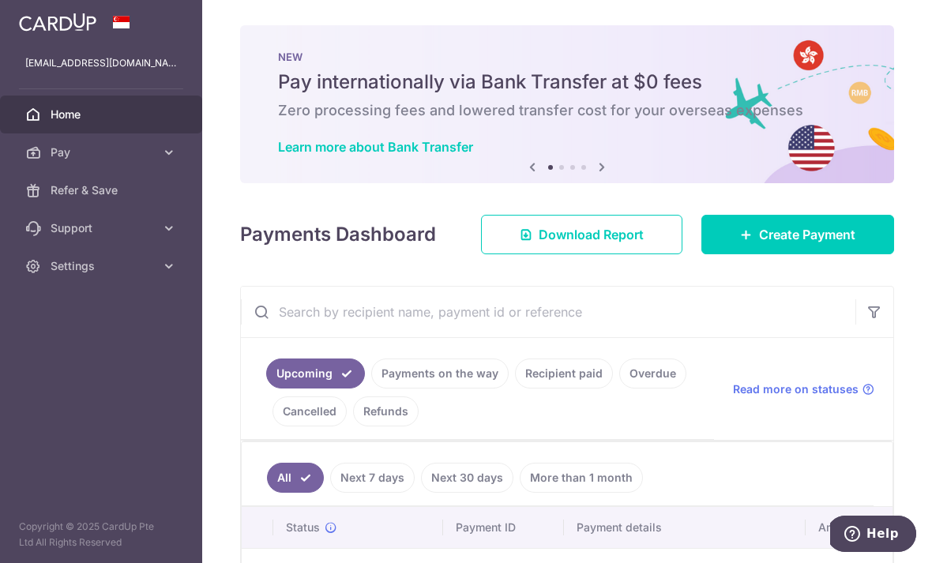
click at [76, 269] on span "Settings" at bounding box center [103, 266] width 104 height 16
click at [68, 346] on span "Logout" at bounding box center [103, 342] width 104 height 16
